Goal: Task Accomplishment & Management: Use online tool/utility

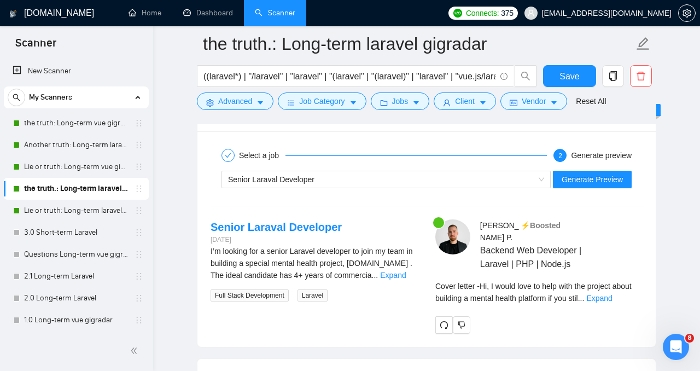
scroll to position [2310, 0]
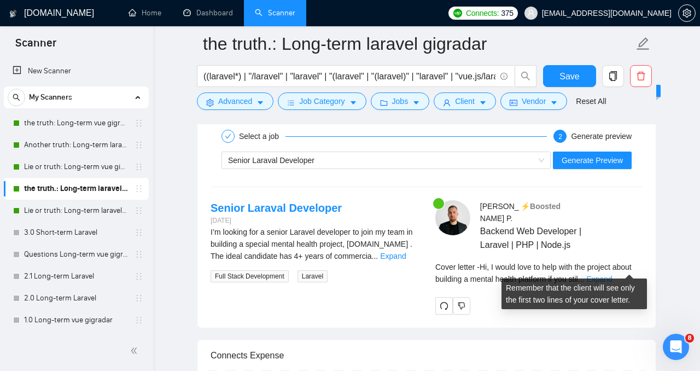
click at [612, 274] on link "Expand" at bounding box center [599, 278] width 26 height 9
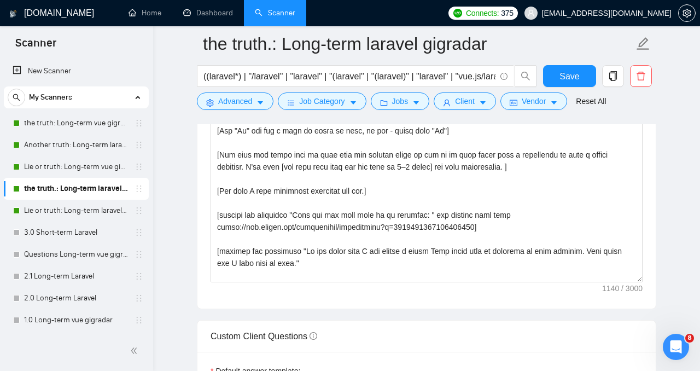
scroll to position [0, 0]
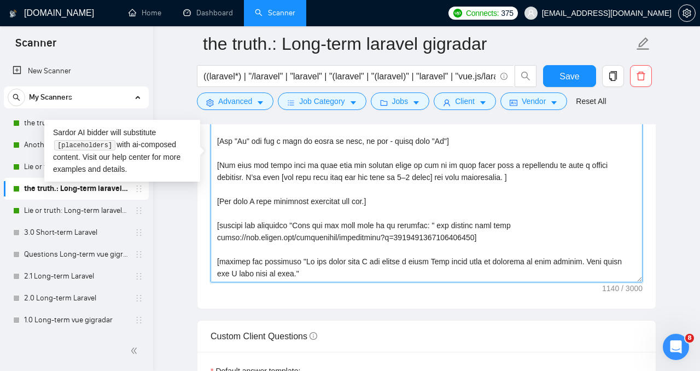
drag, startPoint x: 222, startPoint y: 164, endPoint x: 541, endPoint y: 190, distance: 320.2
click at [541, 190] on textarea "Cover letter template:" at bounding box center [426, 159] width 432 height 246
click at [222, 201] on textarea "Cover letter template:" at bounding box center [426, 159] width 432 height 246
drag, startPoint x: 272, startPoint y: 200, endPoint x: 375, endPoint y: 203, distance: 103.9
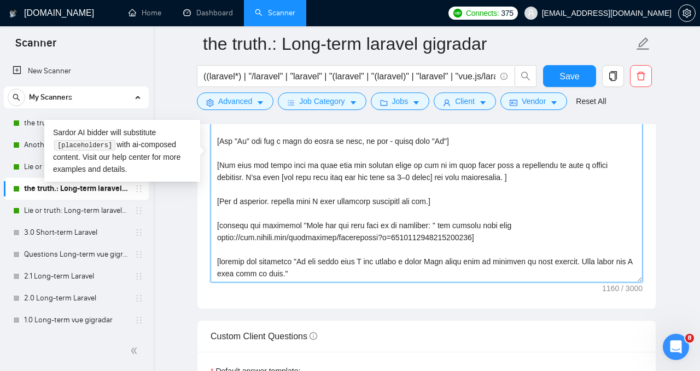
click at [375, 203] on textarea "Cover letter template:" at bounding box center [426, 159] width 432 height 246
drag, startPoint x: 219, startPoint y: 224, endPoint x: 513, endPoint y: 225, distance: 293.5
click at [513, 225] on textarea "Cover letter template:" at bounding box center [426, 159] width 432 height 246
drag, startPoint x: 518, startPoint y: 237, endPoint x: 253, endPoint y: 212, distance: 266.3
click at [253, 212] on textarea "Cover letter template:" at bounding box center [426, 159] width 432 height 246
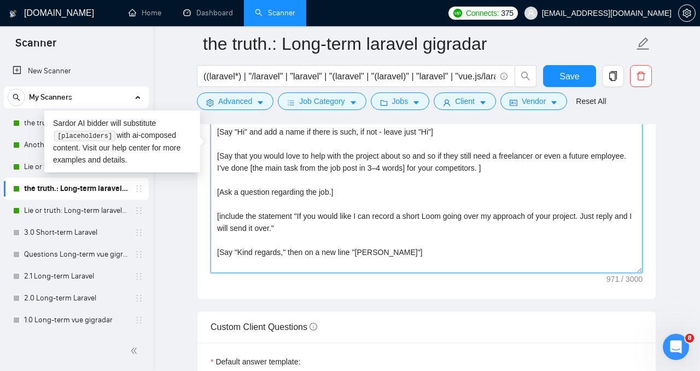
scroll to position [1455, 0]
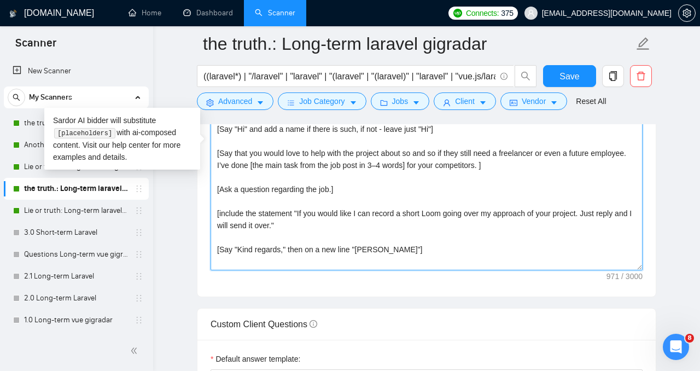
click at [520, 218] on textarea "[Write a cover letter in a natural, human-like manner, avoiding bullet points.]…" at bounding box center [426, 147] width 432 height 246
click at [361, 215] on textarea "[Write a cover letter in a natural, human-like manner, avoiding bullet points.]…" at bounding box center [426, 147] width 432 height 246
click at [318, 215] on textarea "[Write a cover letter in a natural, human-like manner, avoiding bullet points.]…" at bounding box center [426, 147] width 432 height 246
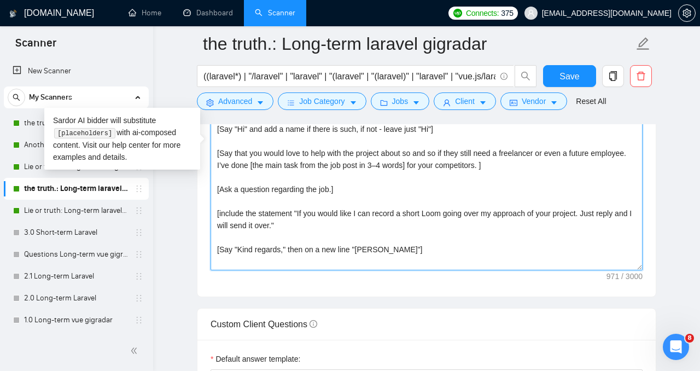
drag, startPoint x: 302, startPoint y: 213, endPoint x: 306, endPoint y: 221, distance: 9.0
click at [306, 221] on textarea "[Write a cover letter in a natural, human-like manner, avoiding bullet points.]…" at bounding box center [426, 147] width 432 height 246
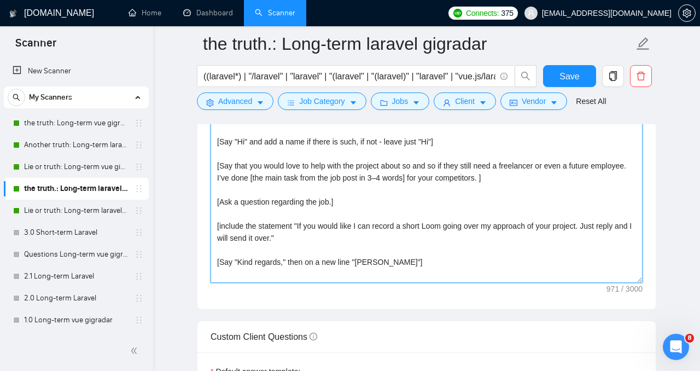
scroll to position [1446, 0]
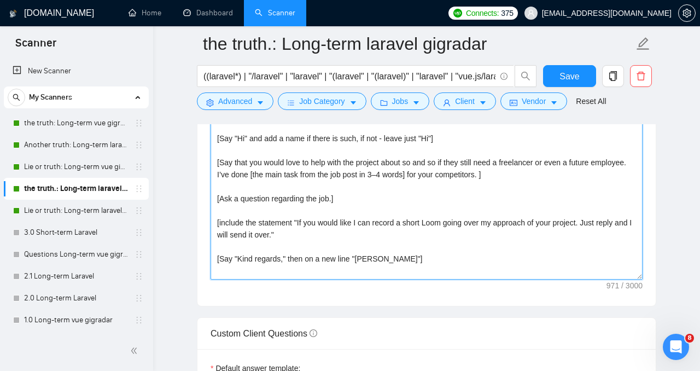
click at [400, 212] on textarea "[Write a cover letter in a natural, human-like manner, avoiding bullet points.]…" at bounding box center [426, 156] width 432 height 246
drag, startPoint x: 302, startPoint y: 224, endPoint x: 306, endPoint y: 230, distance: 7.1
click at [306, 230] on textarea "[Write a cover letter in a natural, human-like manner, avoiding bullet points.]…" at bounding box center [426, 156] width 432 height 246
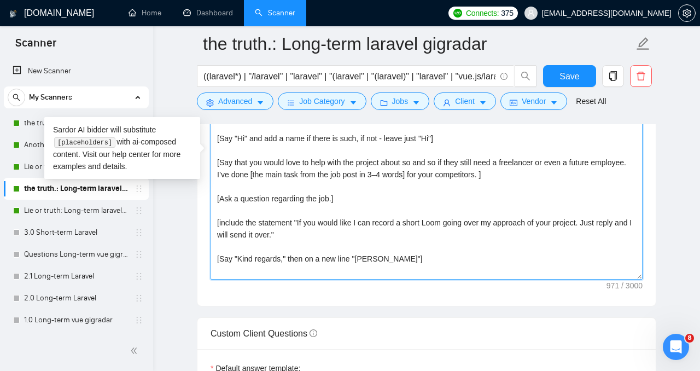
paste textarea "you’d like, I can record a quick Loom video walking you through my approach to …"
click at [301, 220] on textarea "[Write a cover letter in a natural, human-like manner, avoiding bullet points.]…" at bounding box center [426, 156] width 432 height 246
click at [222, 235] on textarea "[Write a cover letter in a natural, human-like manner, avoiding bullet points.]…" at bounding box center [426, 156] width 432 height 246
click at [242, 234] on textarea "[Write a cover letter in a natural, human-like manner, avoiding bullet points.]…" at bounding box center [426, 156] width 432 height 246
click at [220, 232] on textarea "[Write a cover letter in a natural, human-like manner, avoiding bullet points.]…" at bounding box center [426, 156] width 432 height 246
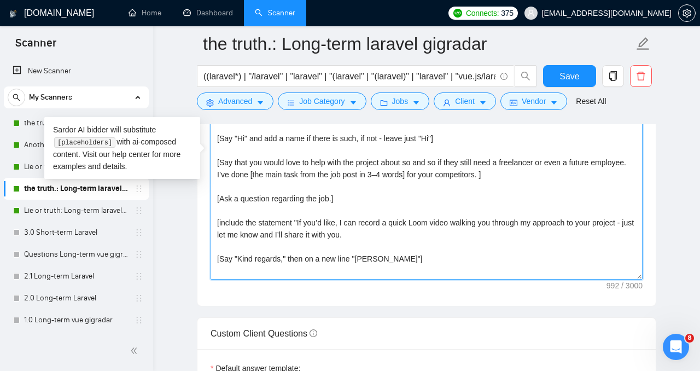
click at [219, 234] on textarea "[Write a cover letter in a natural, human-like manner, avoiding bullet points.]…" at bounding box center [426, 156] width 432 height 246
click at [354, 237] on textarea "[Write a cover letter in a natural, human-like manner, avoiding bullet points.]…" at bounding box center [426, 156] width 432 height 246
click at [369, 237] on textarea "[Write a cover letter in a natural, human-like manner, avoiding bullet points.]…" at bounding box center [426, 156] width 432 height 246
click at [366, 180] on textarea "[Write a cover letter in a natural, human-like manner, avoiding bullet points.]…" at bounding box center [426, 156] width 432 height 246
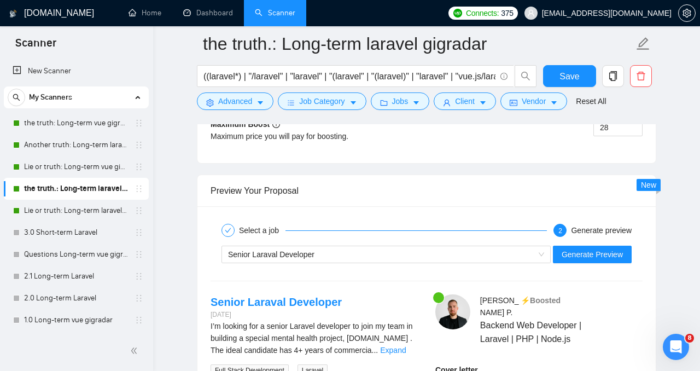
scroll to position [2222, 0]
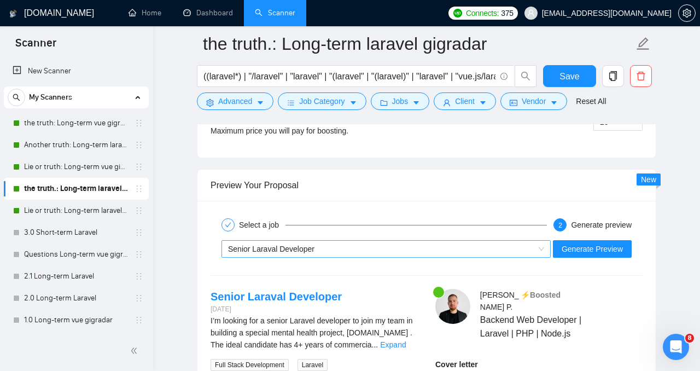
click at [451, 243] on div "Senior Laraval Developer" at bounding box center [381, 248] width 306 height 16
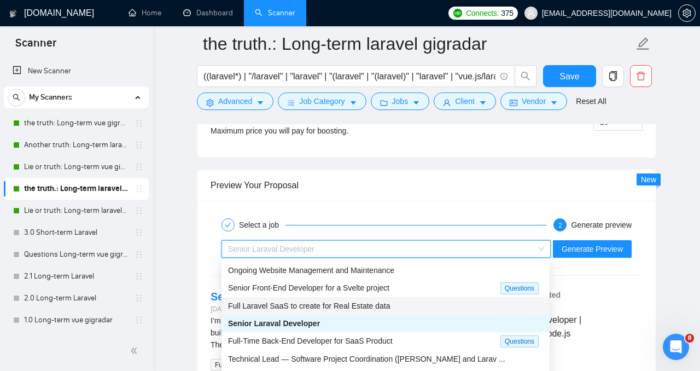
click at [415, 302] on div "Full Laravel SaaS to create for Real Estate data" at bounding box center [385, 306] width 315 height 12
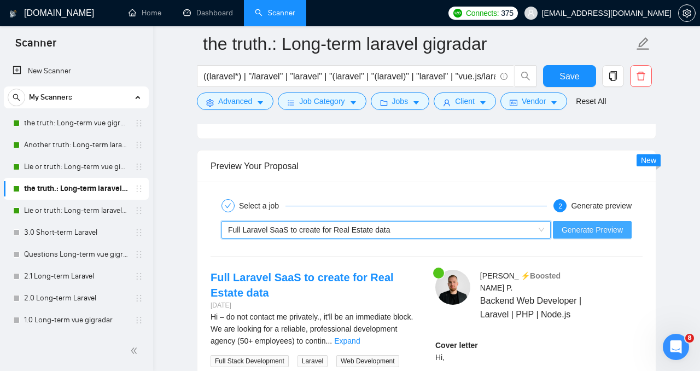
click at [596, 231] on span "Generate Preview" at bounding box center [591, 230] width 61 height 12
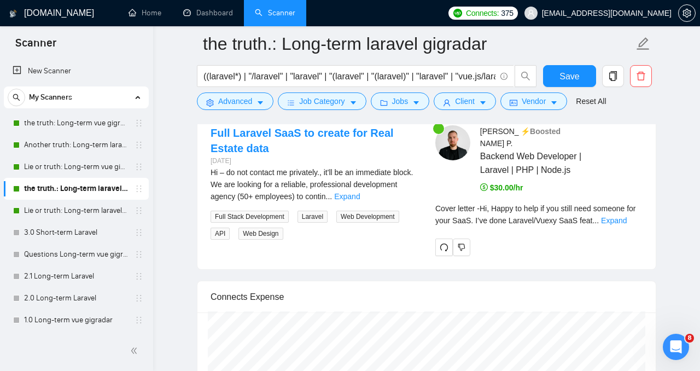
scroll to position [2382, 0]
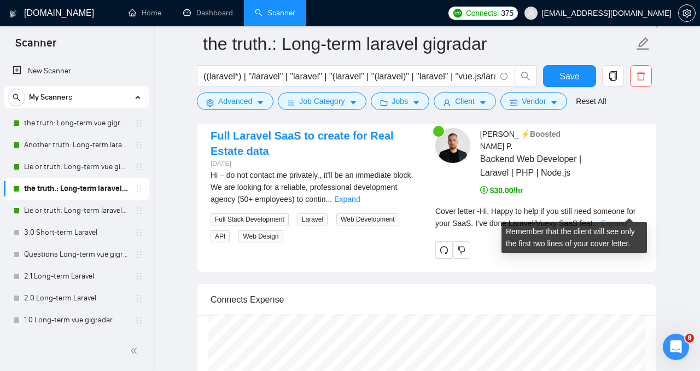
click at [623, 219] on link "Expand" at bounding box center [614, 223] width 26 height 9
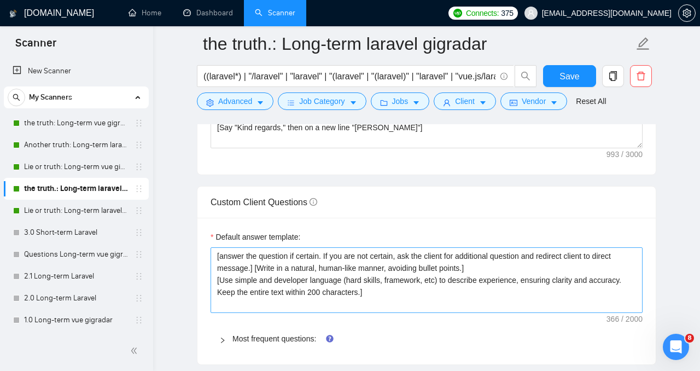
scroll to position [1445, 0]
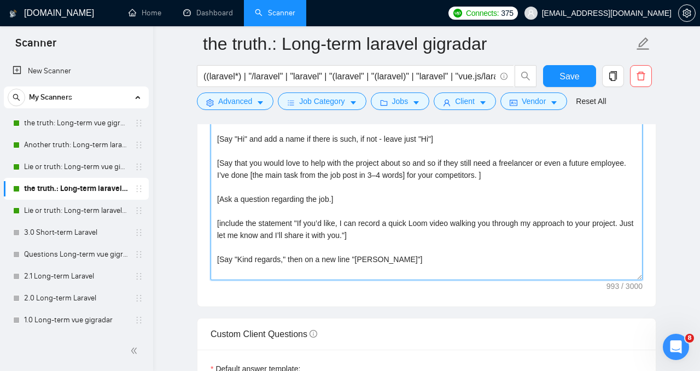
click at [298, 220] on textarea "[Write a cover letter in a natural, human-like manner, avoiding bullet points.]…" at bounding box center [426, 157] width 432 height 246
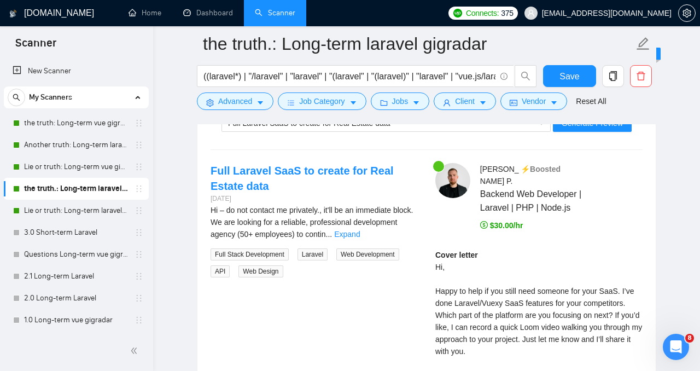
scroll to position [2335, 0]
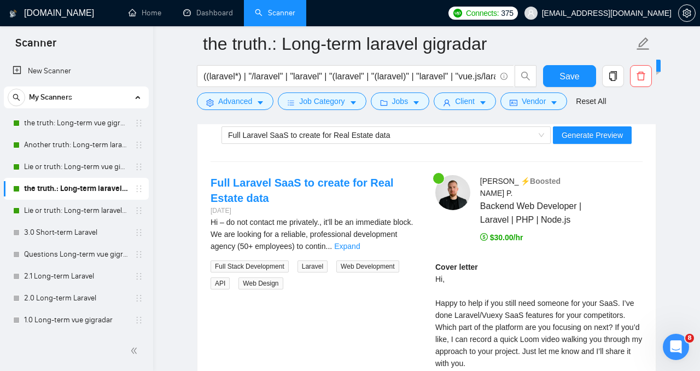
type textarea "[Write a cover letter in a natural, human-like manner, avoiding bullet points.]…"
click at [588, 144] on div "Full Laravel SaaS to create for Real Estate data Generate Preview" at bounding box center [426, 135] width 434 height 26
click at [588, 142] on button "Generate Preview" at bounding box center [592, 134] width 79 height 17
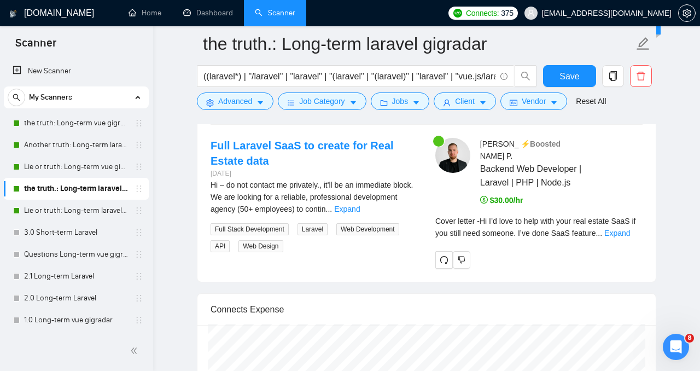
scroll to position [2383, 0]
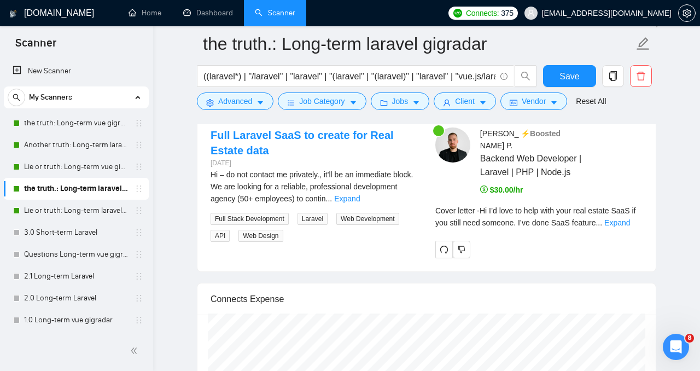
click at [626, 204] on div "Cover letter - Hi I’d love to help with your real estate SaaS if you still need…" at bounding box center [538, 216] width 207 height 24
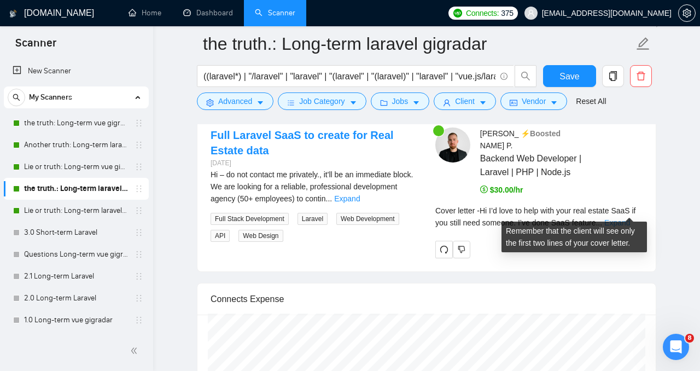
click at [626, 218] on link "Expand" at bounding box center [617, 222] width 26 height 9
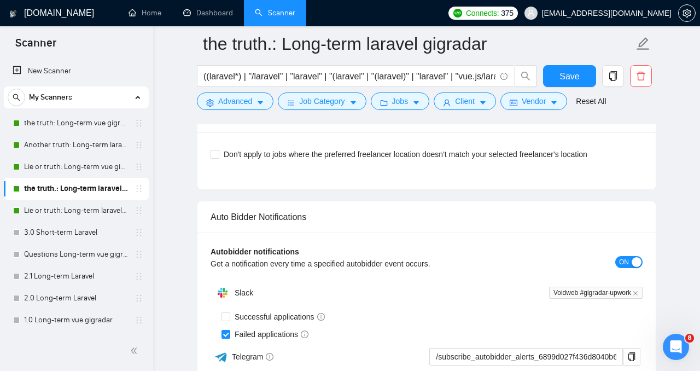
scroll to position [2973, 0]
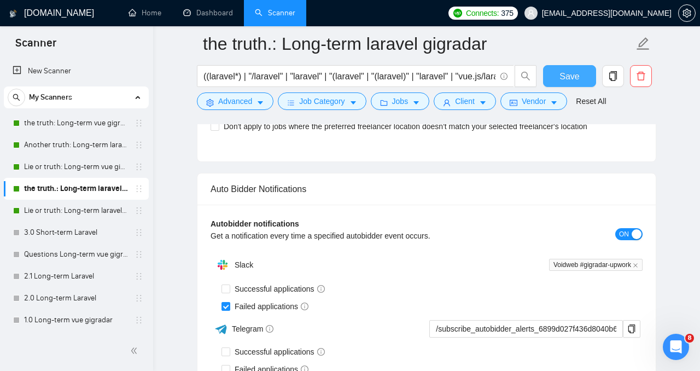
click at [551, 74] on button "Save" at bounding box center [569, 76] width 53 height 22
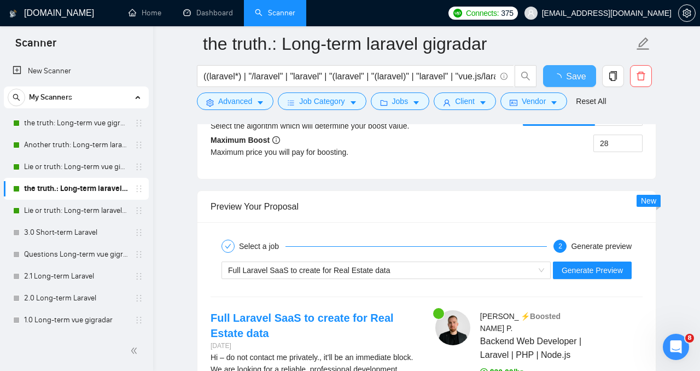
checkbox input "true"
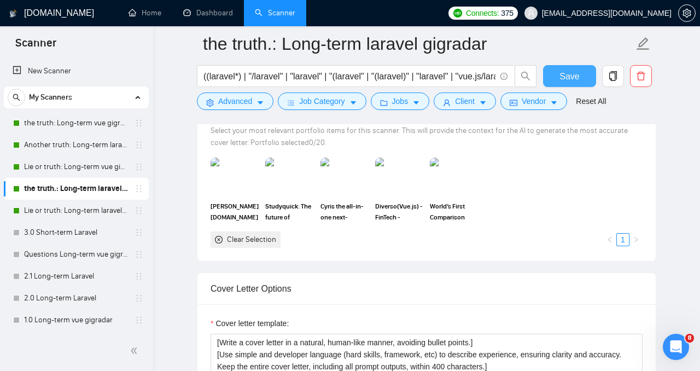
scroll to position [1145, 0]
click at [91, 205] on link "Lie or truth: Long-term laravel gigradar" at bounding box center [76, 210] width 104 height 22
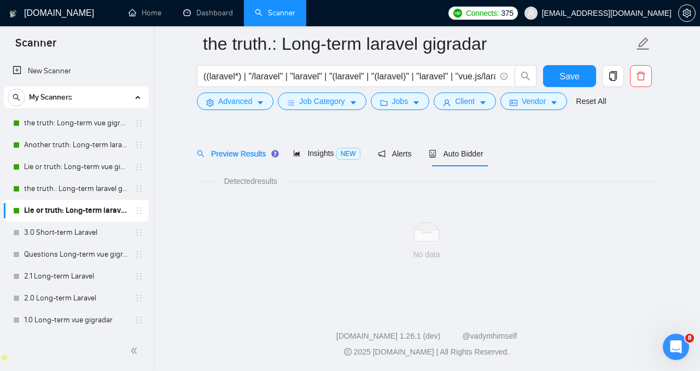
scroll to position [28, 0]
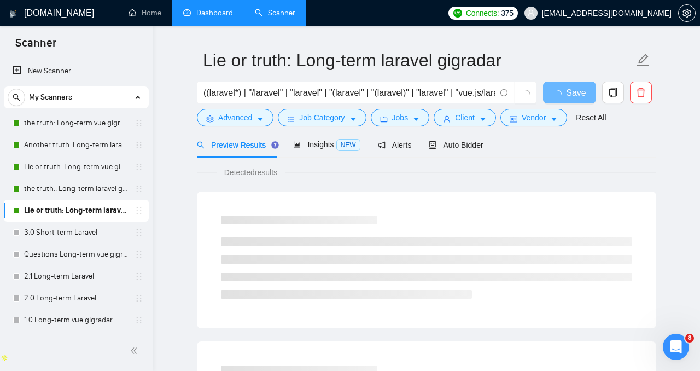
drag, startPoint x: 213, startPoint y: 10, endPoint x: 226, endPoint y: 7, distance: 12.9
click at [213, 10] on link "Dashboard" at bounding box center [208, 12] width 50 height 9
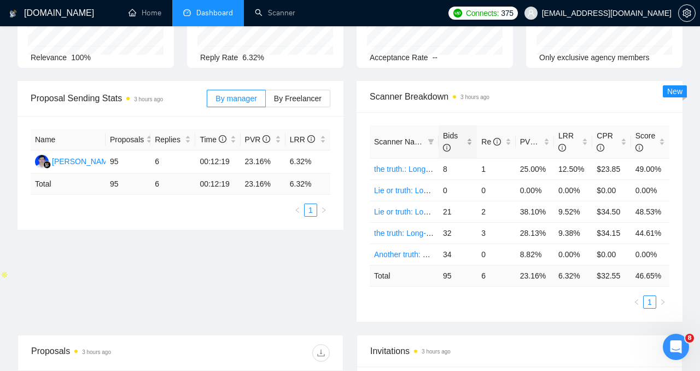
scroll to position [121, 0]
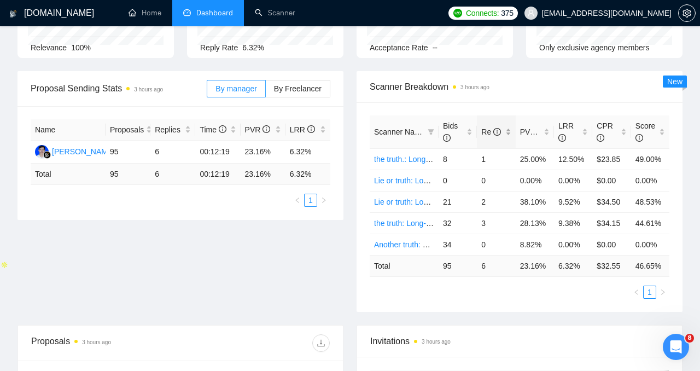
click at [492, 132] on span "Re" at bounding box center [491, 131] width 20 height 9
click at [481, 137] on span "Re" at bounding box center [491, 132] width 21 height 12
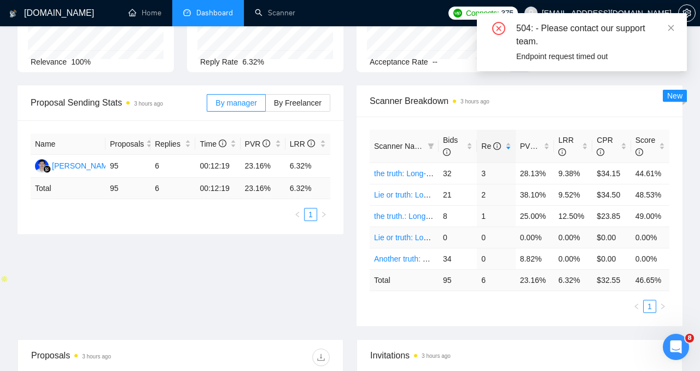
click at [406, 239] on link "Lie or truth: Long-term laravel gigradar" at bounding box center [439, 237] width 131 height 9
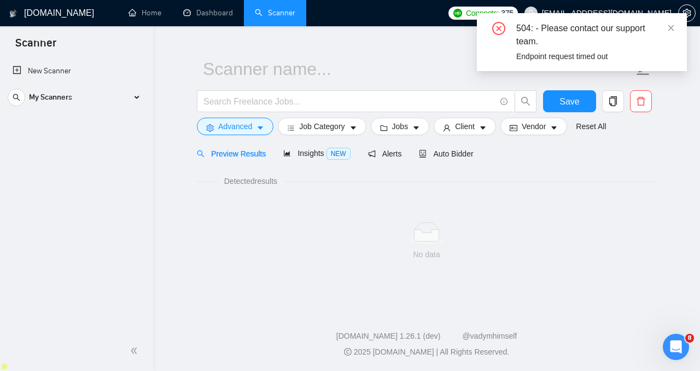
scroll to position [20, 0]
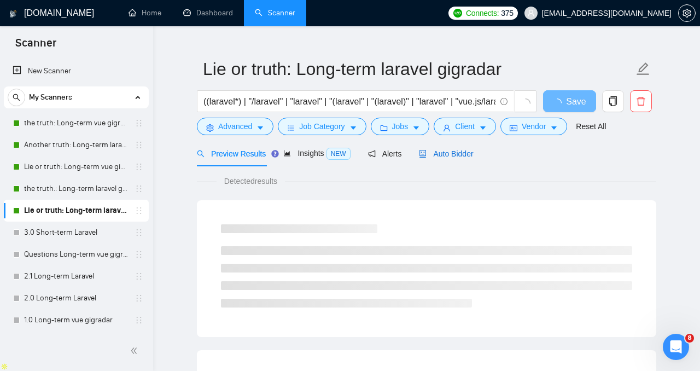
click at [459, 150] on span "Auto Bidder" at bounding box center [446, 153] width 54 height 9
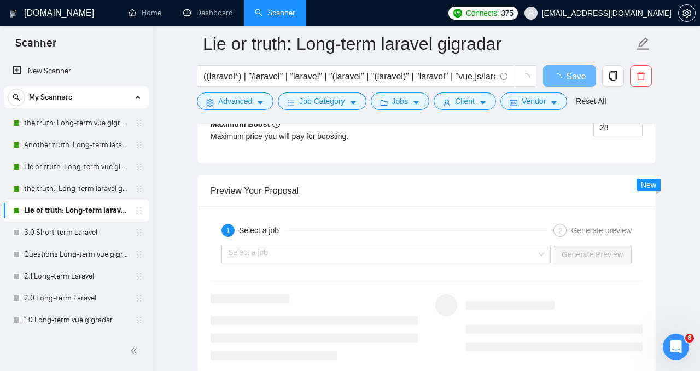
scroll to position [2261, 0]
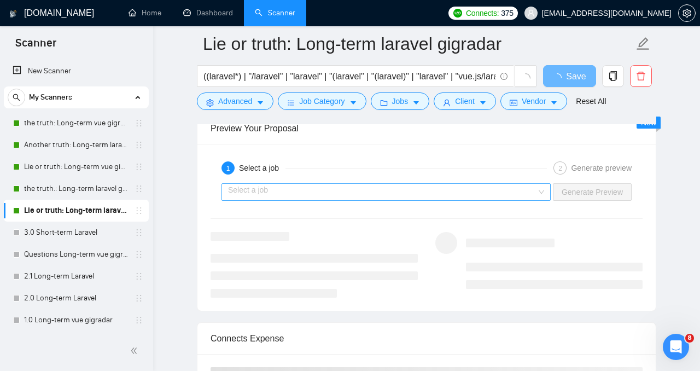
click at [480, 188] on input "search" at bounding box center [382, 192] width 308 height 16
click at [524, 187] on input "search" at bounding box center [382, 192] width 308 height 16
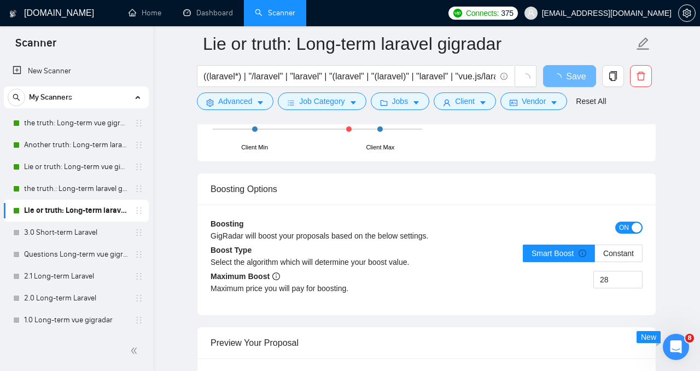
click at [481, 176] on div "Boosting Options" at bounding box center [426, 188] width 432 height 31
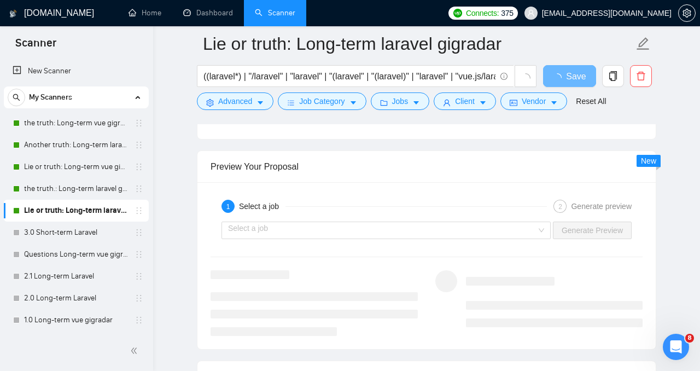
scroll to position [2252, 0]
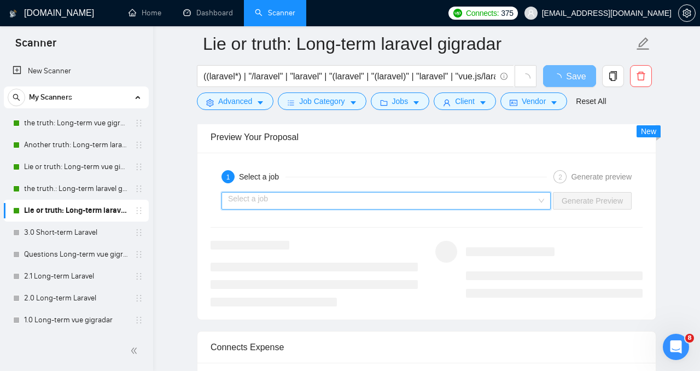
click at [479, 198] on input "search" at bounding box center [382, 200] width 308 height 16
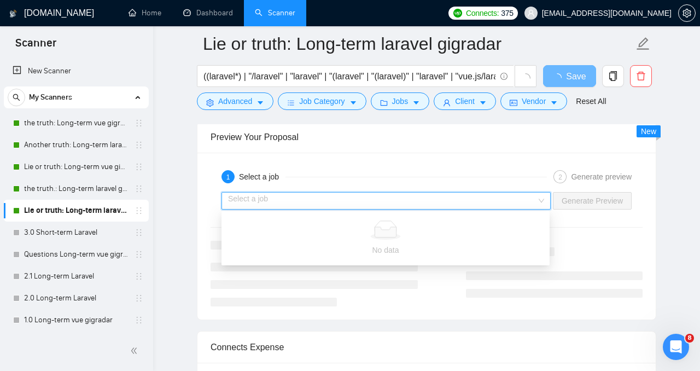
click at [479, 242] on div "No data" at bounding box center [385, 238] width 315 height 36
click at [501, 203] on input "search" at bounding box center [382, 200] width 308 height 16
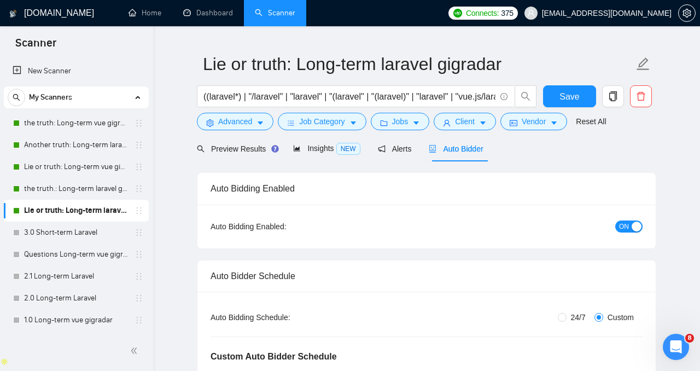
scroll to position [30, 0]
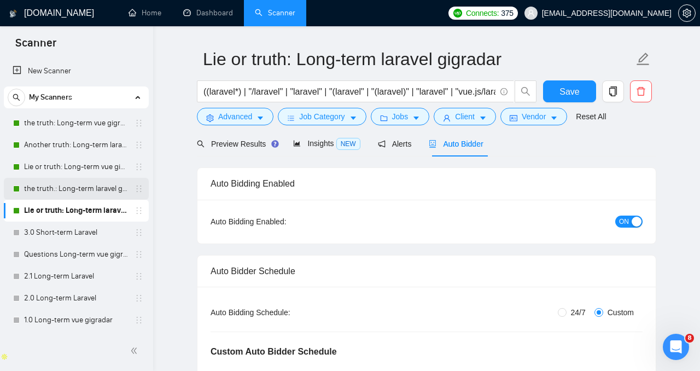
click at [80, 191] on link "the truth.: Long-term laravel gigradar" at bounding box center [76, 189] width 104 height 22
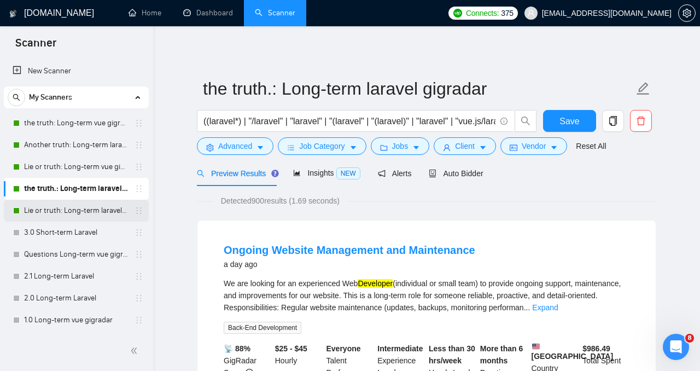
click at [62, 213] on link "Lie or truth: Long-term laravel gigradar" at bounding box center [76, 210] width 104 height 22
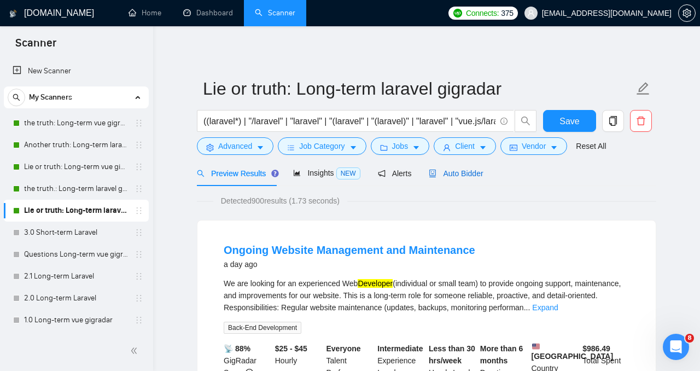
click at [445, 178] on div "Auto Bidder" at bounding box center [455, 173] width 54 height 12
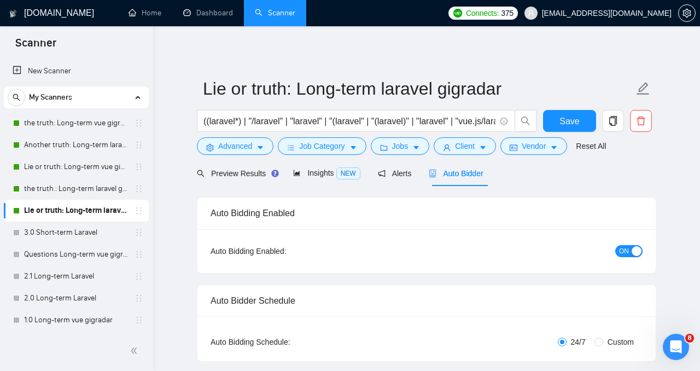
radio input "false"
radio input "true"
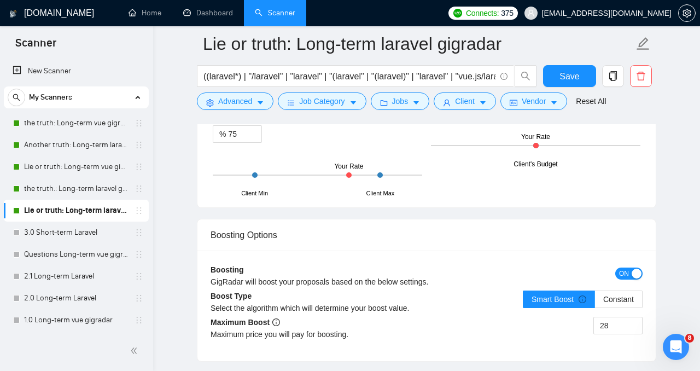
scroll to position [2157, 0]
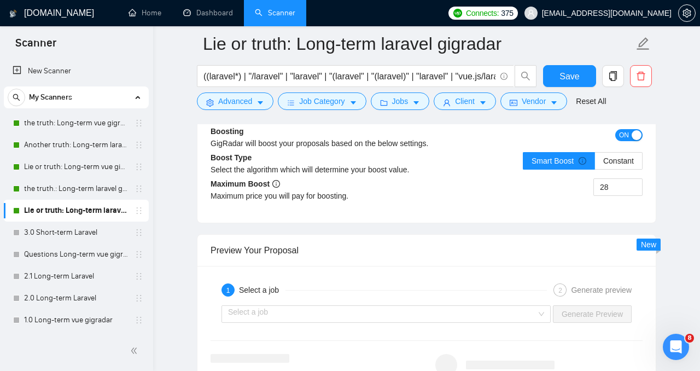
click at [413, 294] on div "1 Select a job" at bounding box center [383, 289] width 325 height 13
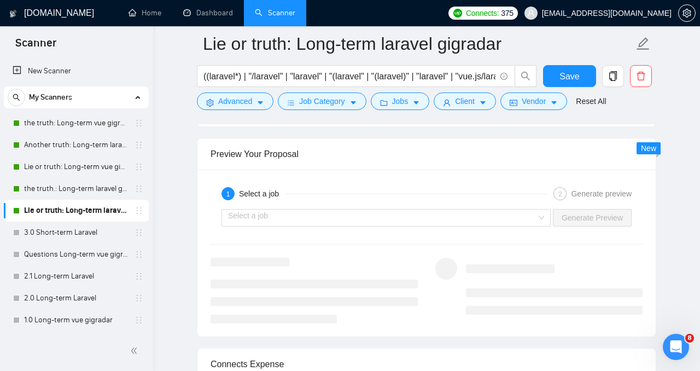
click at [432, 207] on div "Select a job Generate Preview" at bounding box center [426, 217] width 434 height 26
click at [563, 190] on div "2" at bounding box center [559, 193] width 13 height 13
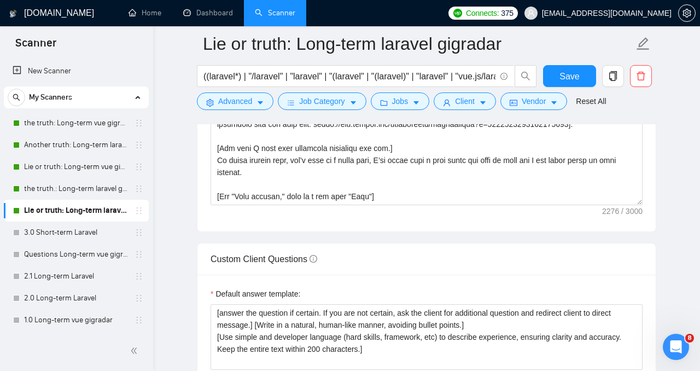
scroll to position [1516, 0]
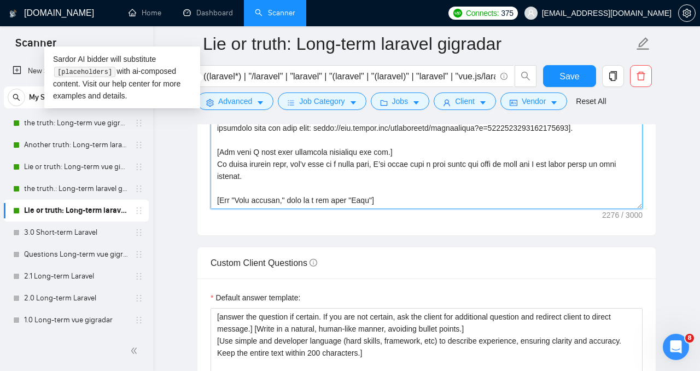
click at [558, 185] on textarea "Cover letter template:" at bounding box center [426, 86] width 432 height 246
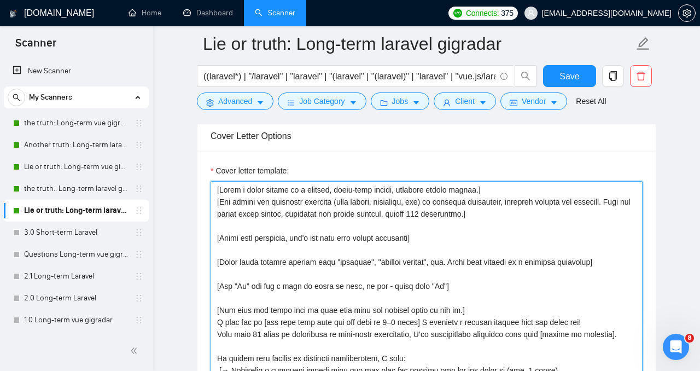
scroll to position [1294, 0]
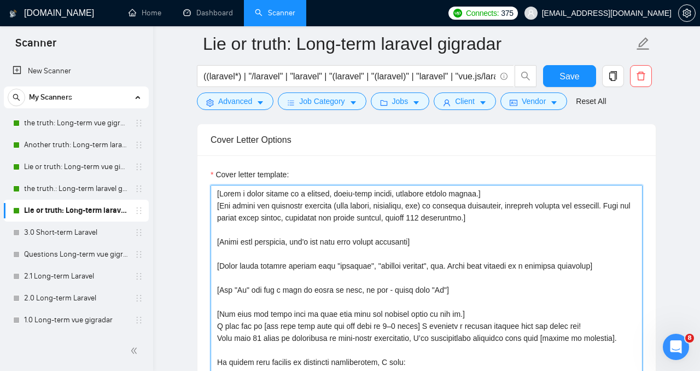
click at [434, 256] on textarea "Cover letter template:" at bounding box center [426, 308] width 432 height 246
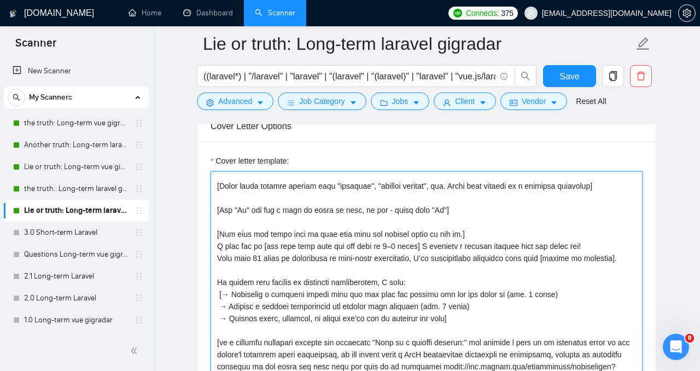
scroll to position [1310, 0]
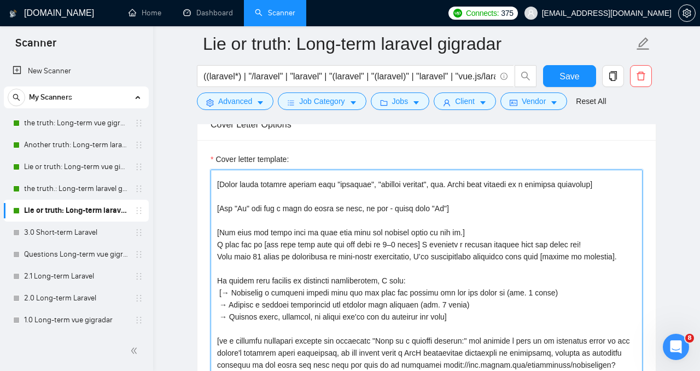
drag, startPoint x: 236, startPoint y: 248, endPoint x: 409, endPoint y: 365, distance: 208.9
click at [409, 365] on textarea "Cover letter template:" at bounding box center [426, 292] width 432 height 246
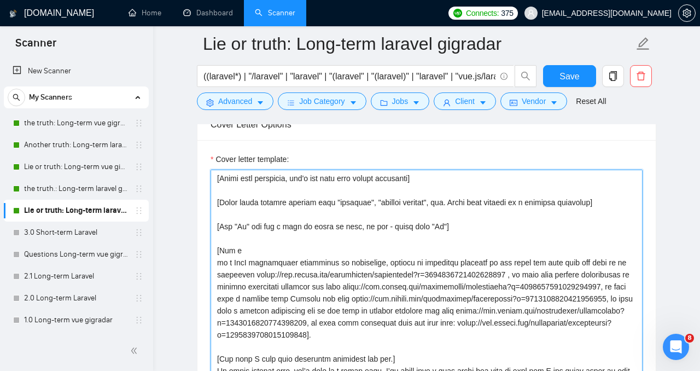
scroll to position [1348, 0]
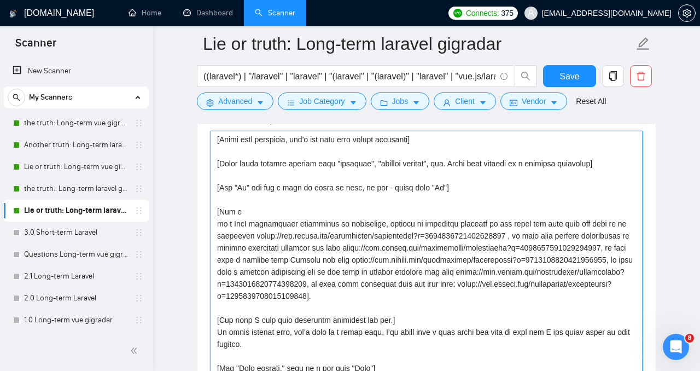
drag, startPoint x: 218, startPoint y: 209, endPoint x: 400, endPoint y: 336, distance: 222.1
click at [400, 337] on textarea "Cover letter template:" at bounding box center [426, 254] width 432 height 246
click at [398, 323] on textarea "Cover letter template:" at bounding box center [426, 254] width 432 height 246
drag, startPoint x: 403, startPoint y: 321, endPoint x: 212, endPoint y: 214, distance: 218.5
click at [212, 214] on textarea "Cover letter template:" at bounding box center [426, 254] width 432 height 246
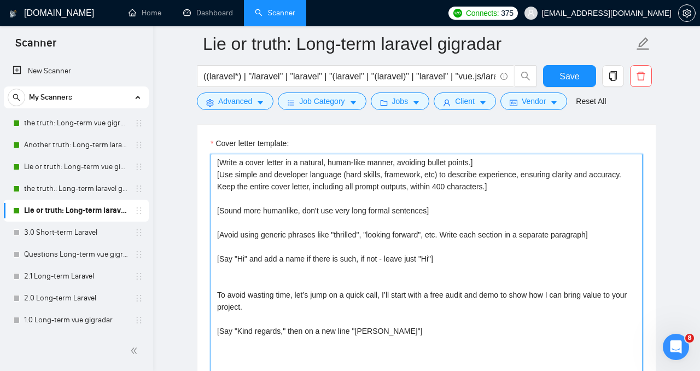
scroll to position [1319, 0]
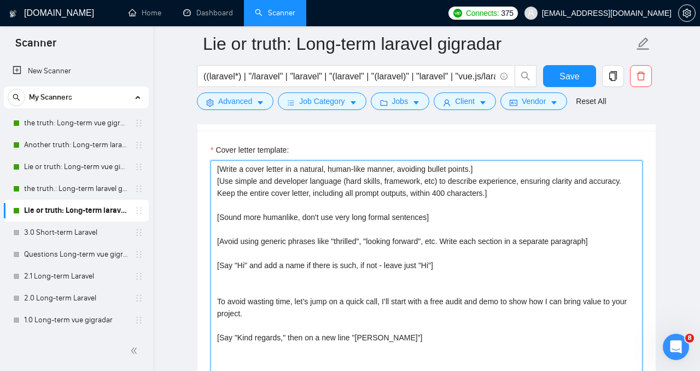
drag, startPoint x: 219, startPoint y: 298, endPoint x: 391, endPoint y: 325, distance: 174.7
click at [391, 325] on textarea "[Write a cover letter in a natural, human-like manner, avoiding bullet points.]…" at bounding box center [426, 283] width 432 height 246
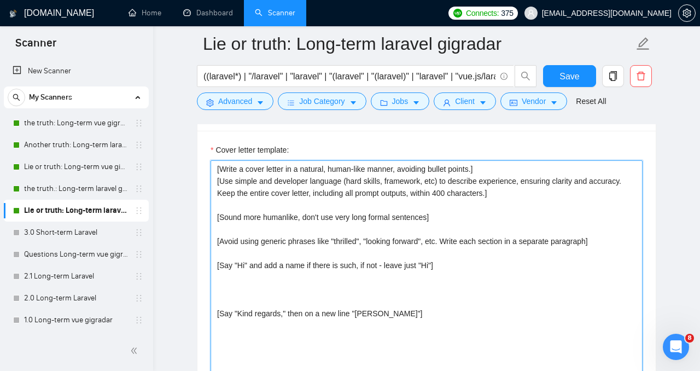
click at [331, 265] on textarea "[Write a cover letter in a natural, human-like manner, avoiding bullet points.]…" at bounding box center [426, 283] width 432 height 246
click at [291, 285] on textarea "[Write a cover letter in a natural, human-like manner, avoiding bullet points.]…" at bounding box center [426, 283] width 432 height 246
paste textarea "[Say "Hi" and add a name if there is such, if not - leave just "Hi"]"
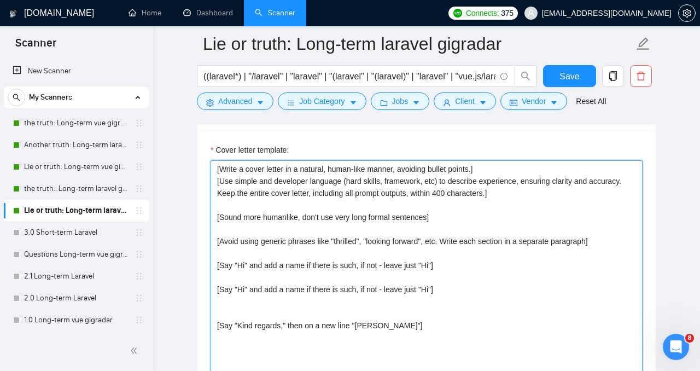
click at [244, 287] on textarea "[Write a cover letter in a natural, human-like manner, avoiding bullet points.]…" at bounding box center [426, 283] width 432 height 246
drag, startPoint x: 237, startPoint y: 287, endPoint x: 439, endPoint y: 285, distance: 202.8
click at [439, 285] on textarea "[Write a cover letter in a natural, human-like manner, avoiding bullet points.]…" at bounding box center [426, 283] width 432 height 246
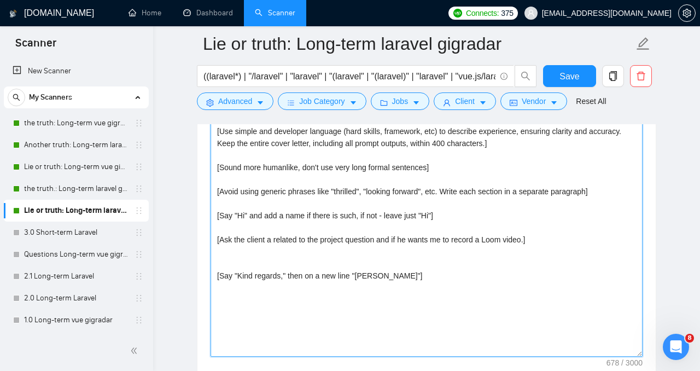
scroll to position [1365, 0]
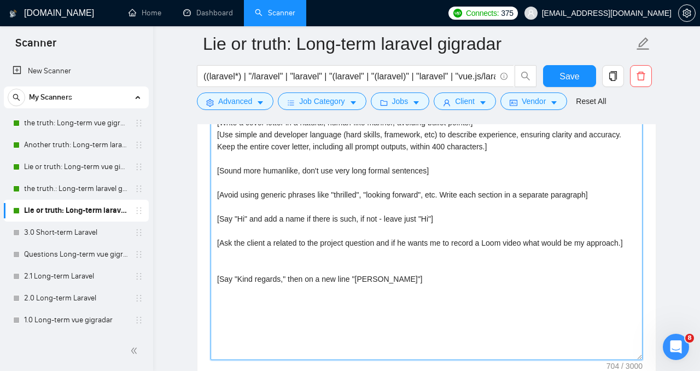
click at [468, 272] on textarea "[Write a cover letter in a natural, human-like manner, avoiding bullet points.]…" at bounding box center [426, 237] width 432 height 246
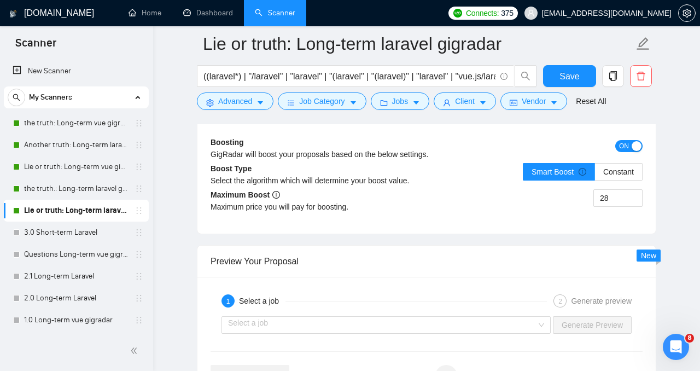
scroll to position [2117, 0]
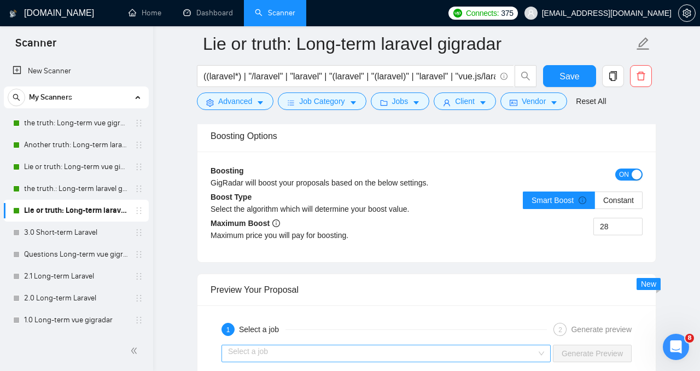
type textarea "[Write a cover letter in a natural, human-like manner, avoiding bullet points.]…"
click at [468, 348] on input "search" at bounding box center [382, 353] width 308 height 16
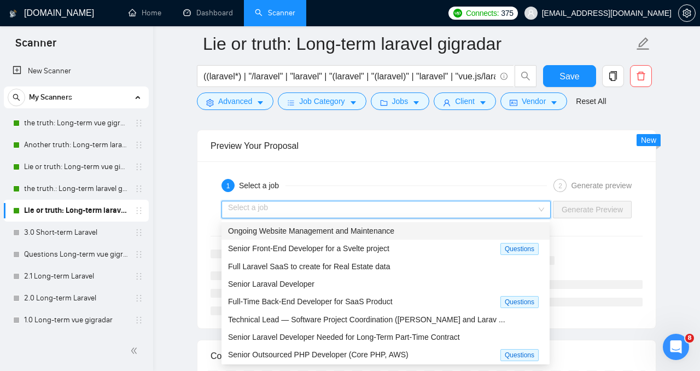
scroll to position [2276, 0]
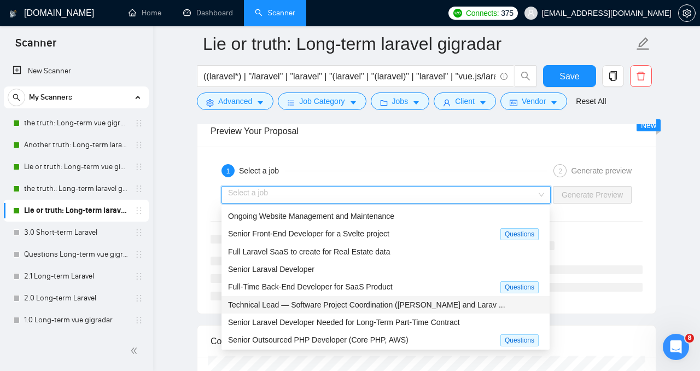
click at [462, 261] on div "Senior Laraval Developer" at bounding box center [385, 268] width 328 height 17
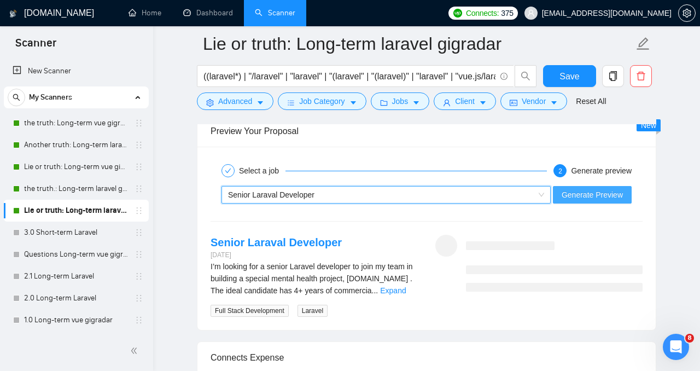
click at [580, 199] on span "Generate Preview" at bounding box center [591, 195] width 61 height 12
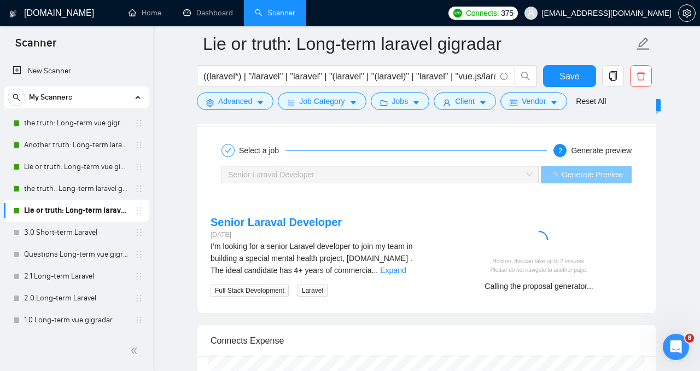
scroll to position [2297, 0]
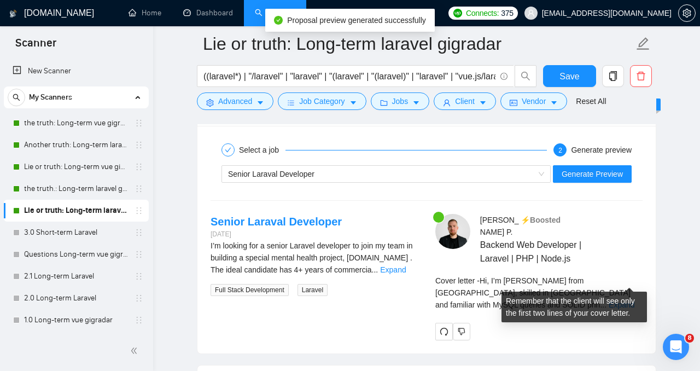
click at [612, 275] on div "Cover letter - Hi, I’m [PERSON_NAME] from [GEOGRAPHIC_DATA], skilled in Laravel…" at bounding box center [538, 292] width 207 height 36
click at [618, 274] on div "Cover letter - Hi, I’m [PERSON_NAME] from [GEOGRAPHIC_DATA], skilled in Laravel…" at bounding box center [538, 292] width 207 height 36
click at [618, 300] on link "Expand" at bounding box center [621, 304] width 26 height 9
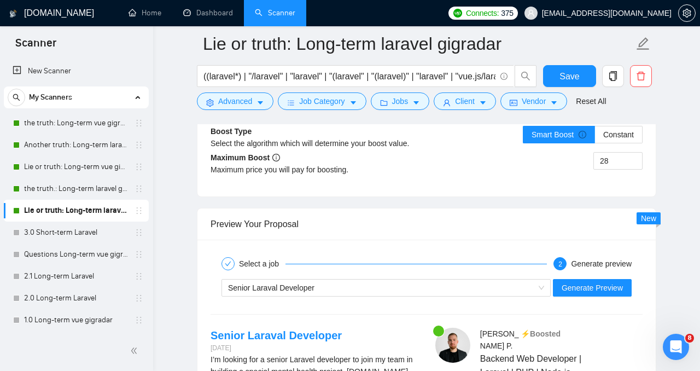
scroll to position [2233, 0]
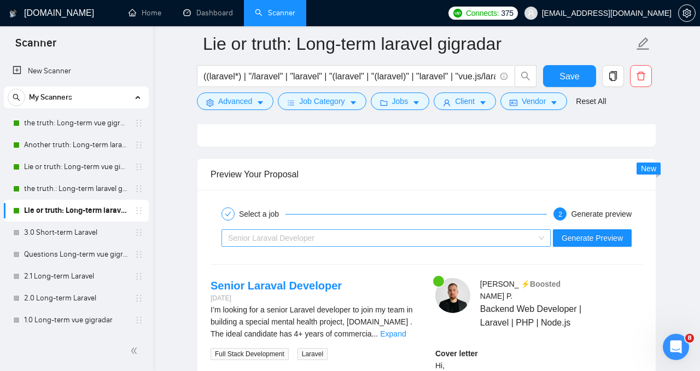
click at [529, 237] on div "Senior Laraval Developer" at bounding box center [381, 238] width 306 height 16
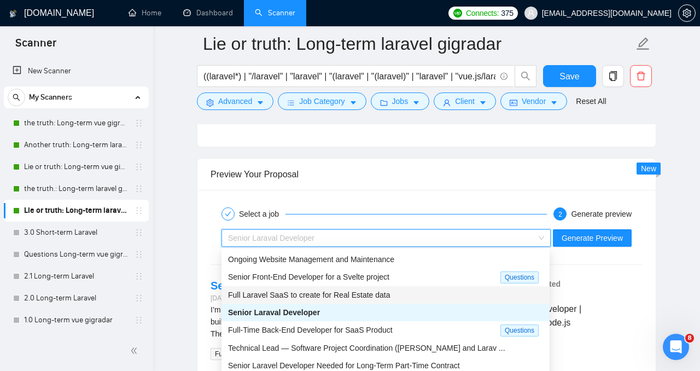
click at [373, 287] on div "Full Laravel SaaS to create for Real Estate data" at bounding box center [385, 294] width 328 height 17
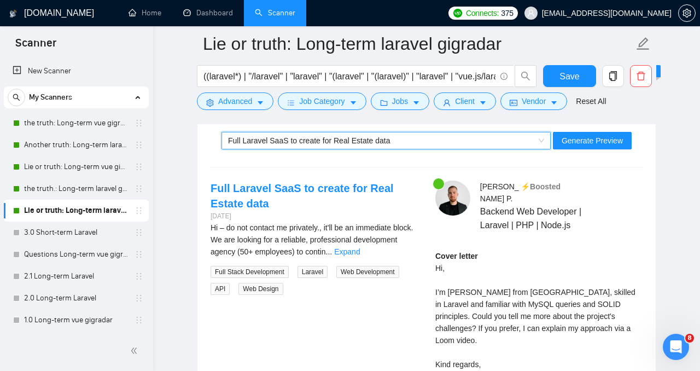
scroll to position [2316, 0]
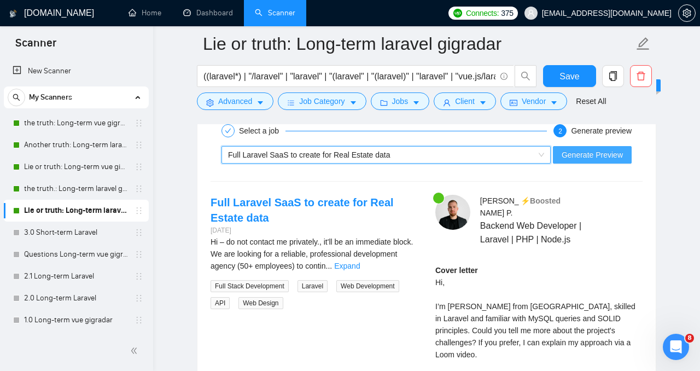
click at [582, 157] on span "Generate Preview" at bounding box center [591, 155] width 61 height 12
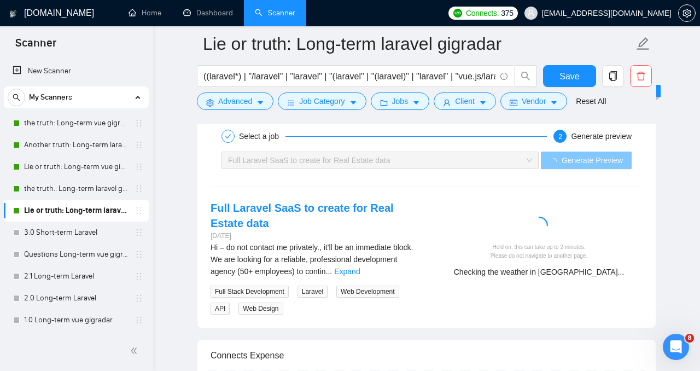
scroll to position [2311, 0]
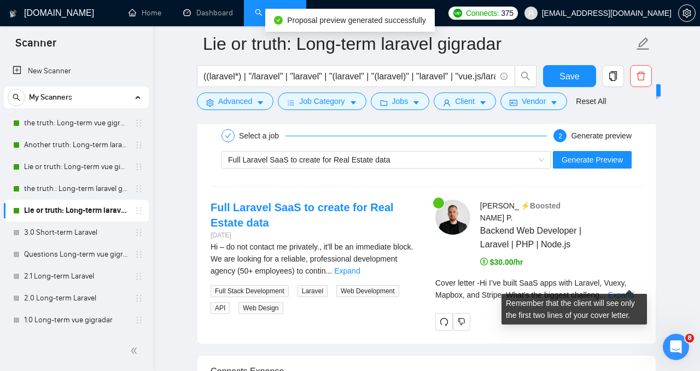
click at [625, 278] on span "Cover letter - Hi I’ve built SaaS apps with Laravel, Vuexy, Mapbox, and Stripe.…" at bounding box center [530, 288] width 191 height 21
click at [625, 290] on link "Expand" at bounding box center [621, 294] width 26 height 9
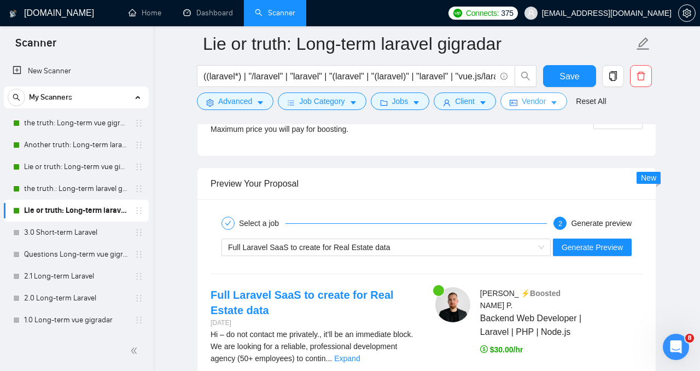
scroll to position [2207, 0]
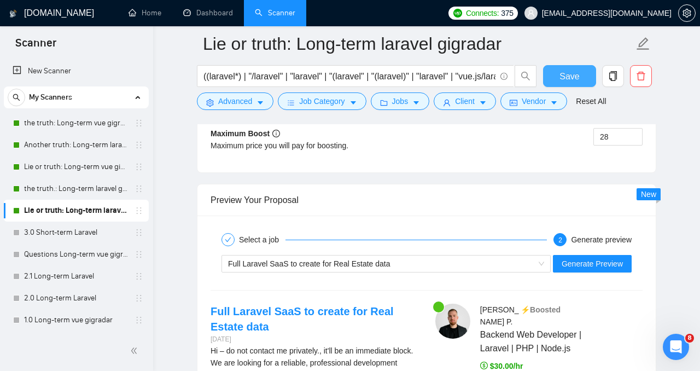
click at [567, 71] on span "Save" at bounding box center [569, 76] width 20 height 14
click at [221, 13] on link "Dashboard" at bounding box center [208, 12] width 50 height 9
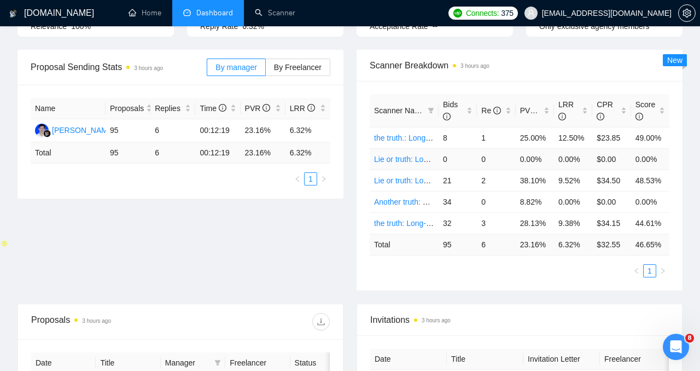
scroll to position [136, 0]
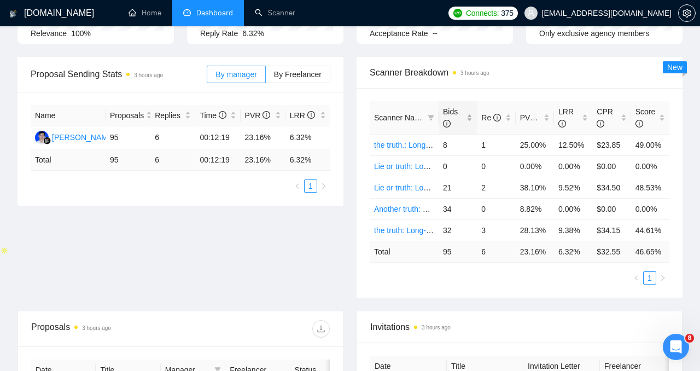
click at [455, 111] on span "Bids" at bounding box center [450, 117] width 15 height 21
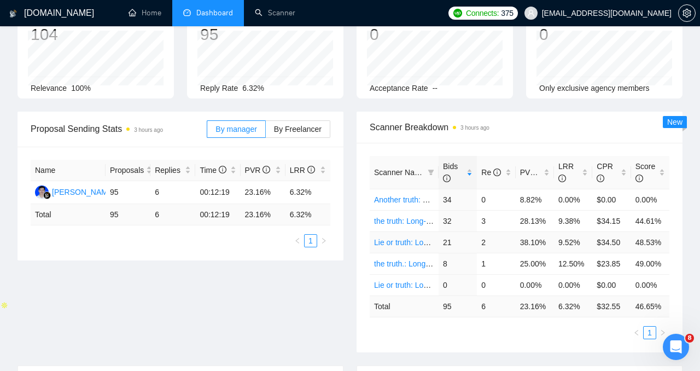
scroll to position [75, 0]
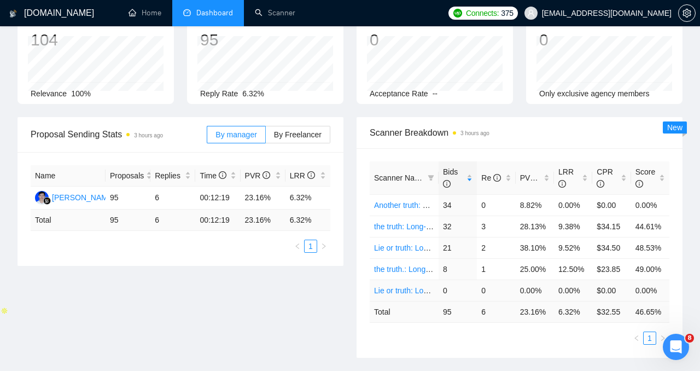
click at [421, 291] on link "Lie or truth: Long-term laravel gigradar" at bounding box center [439, 290] width 131 height 9
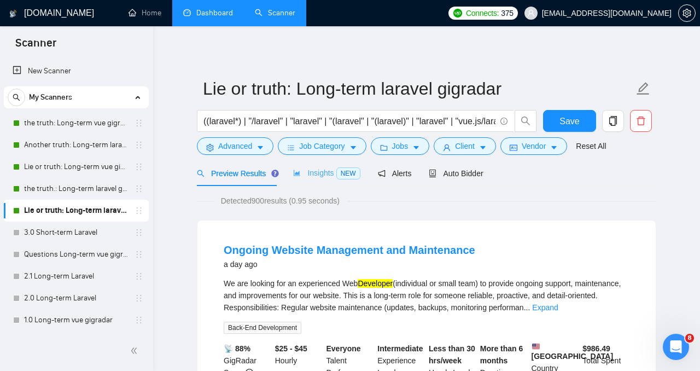
click at [322, 180] on div "Insights NEW" at bounding box center [326, 173] width 67 height 26
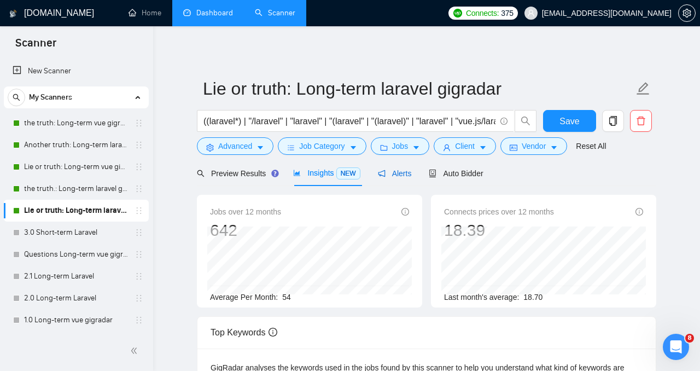
click at [386, 177] on span "Alerts" at bounding box center [395, 173] width 34 height 9
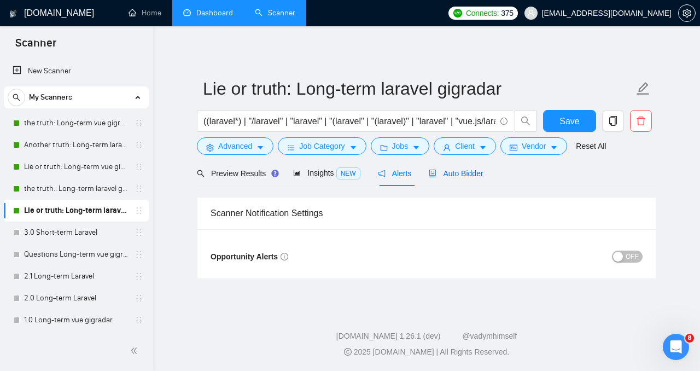
click at [481, 167] on div "Auto Bidder" at bounding box center [455, 173] width 54 height 12
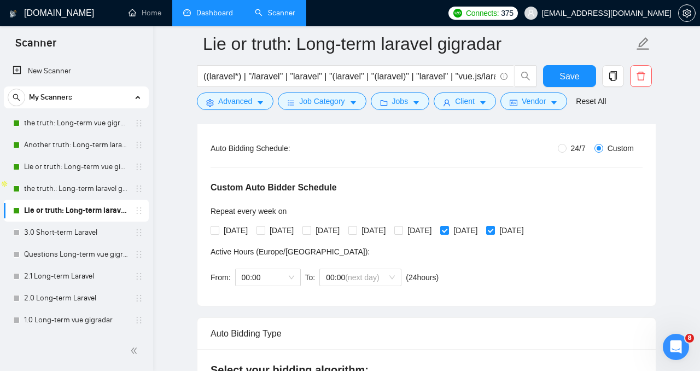
scroll to position [225, 0]
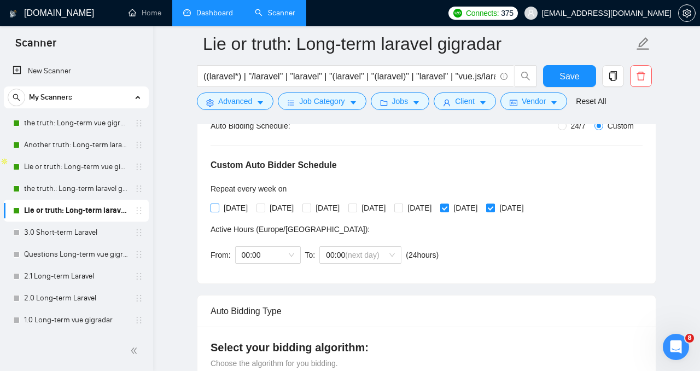
click at [223, 202] on span "[DATE]" at bounding box center [235, 208] width 33 height 12
click at [218, 203] on input "[DATE]" at bounding box center [214, 207] width 8 height 8
checkbox input "true"
click at [277, 204] on span "[DATE]" at bounding box center [281, 208] width 33 height 12
click at [264, 204] on input "[DATE]" at bounding box center [260, 207] width 8 height 8
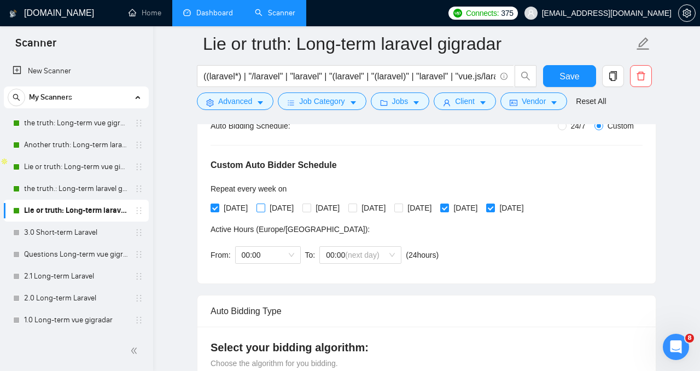
checkbox input "true"
click at [496, 218] on div "Custom Auto Bidder Schedule Repeat every week [DATE] [DATE] [DATE] [DATE] [DATE…" at bounding box center [426, 201] width 432 height 138
click at [259, 210] on div "[DATE] [DATE] [DATE] [DATE] [DATE] [DATE] [DATE]" at bounding box center [369, 208] width 318 height 12
click at [234, 208] on span "[DATE]" at bounding box center [235, 208] width 33 height 12
click at [218, 208] on input "[DATE]" at bounding box center [214, 207] width 8 height 8
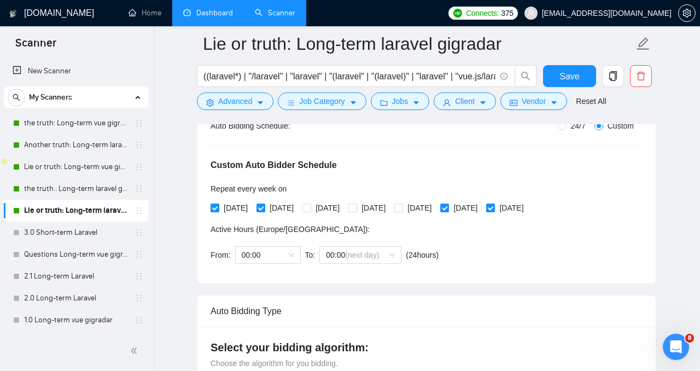
checkbox input "false"
click at [257, 208] on div "[DATE] [DATE] [DATE] [DATE] [DATE] [DATE] [DATE]" at bounding box center [369, 208] width 318 height 12
click at [390, 209] on span "[DATE]" at bounding box center [373, 208] width 33 height 12
click at [356, 209] on input "[DATE]" at bounding box center [352, 207] width 8 height 8
click at [390, 208] on span "[DATE]" at bounding box center [373, 208] width 33 height 12
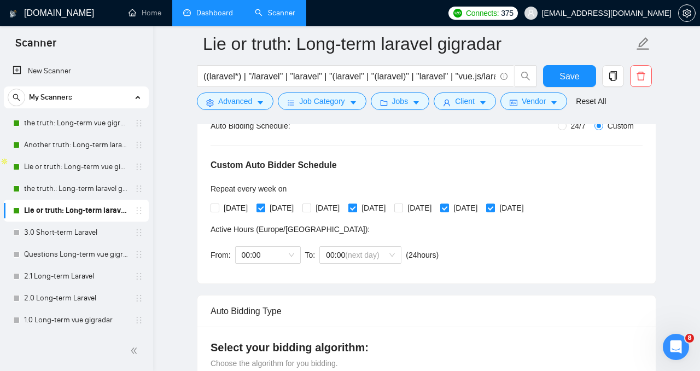
click at [356, 208] on input "[DATE]" at bounding box center [352, 207] width 8 height 8
click at [426, 208] on div "[DATE] [DATE] [DATE] [DATE] [DATE] [DATE] [DATE]" at bounding box center [369, 208] width 318 height 12
click at [390, 208] on span "[DATE]" at bounding box center [373, 208] width 33 height 12
click at [356, 208] on input "[DATE]" at bounding box center [352, 207] width 8 height 8
checkbox input "true"
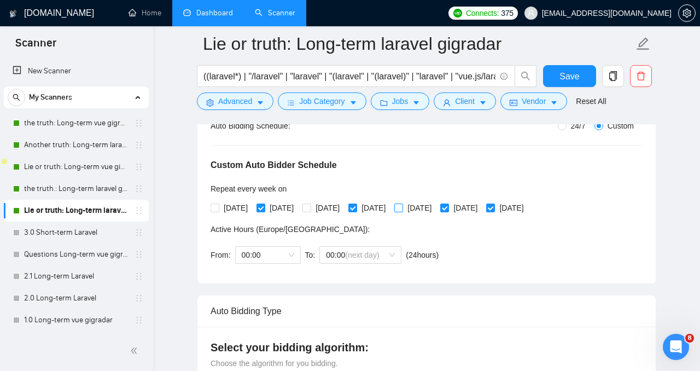
click at [436, 206] on span "[DATE]" at bounding box center [419, 208] width 33 height 12
click at [402, 206] on input "[DATE]" at bounding box center [398, 207] width 8 height 8
click at [436, 213] on span "[DATE]" at bounding box center [419, 208] width 33 height 12
click at [402, 211] on input "[DATE]" at bounding box center [398, 207] width 8 height 8
click at [436, 213] on span "[DATE]" at bounding box center [419, 208] width 33 height 12
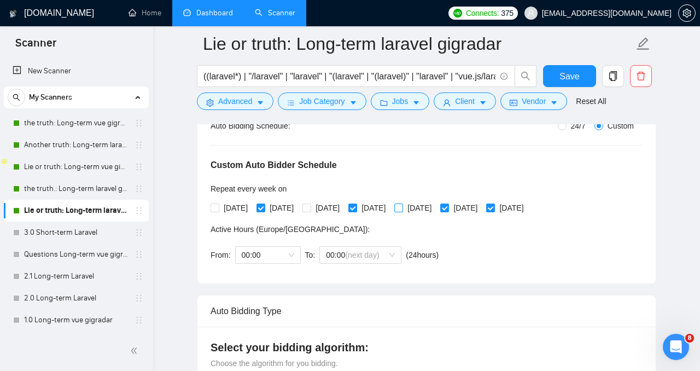
click at [402, 211] on input "[DATE]" at bounding box center [398, 207] width 8 height 8
checkbox input "true"
click at [557, 70] on button "Save" at bounding box center [569, 76] width 53 height 22
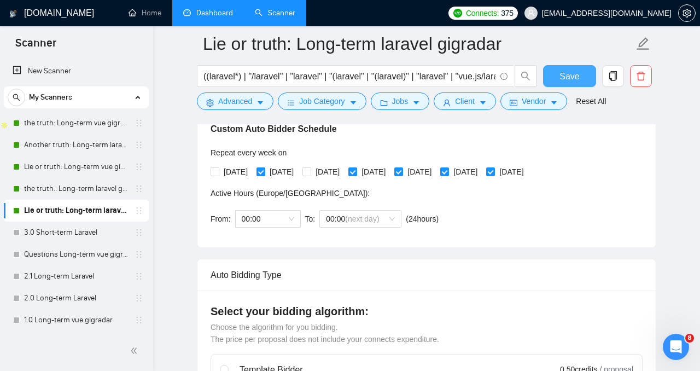
scroll to position [261, 0]
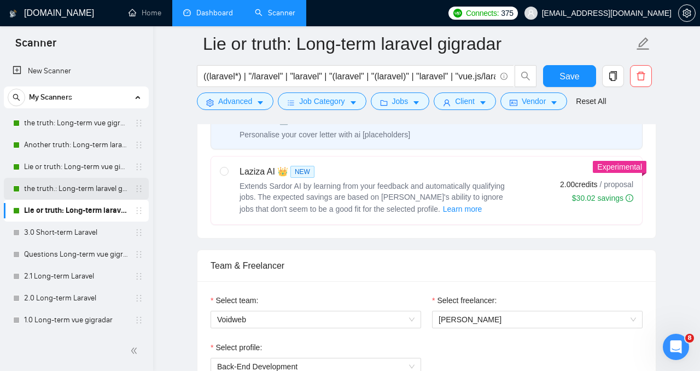
click at [75, 186] on link "the truth.: Long-term laravel gigradar" at bounding box center [76, 189] width 104 height 22
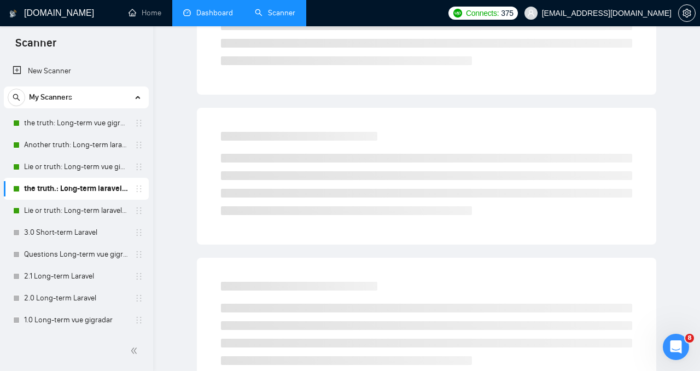
scroll to position [28, 0]
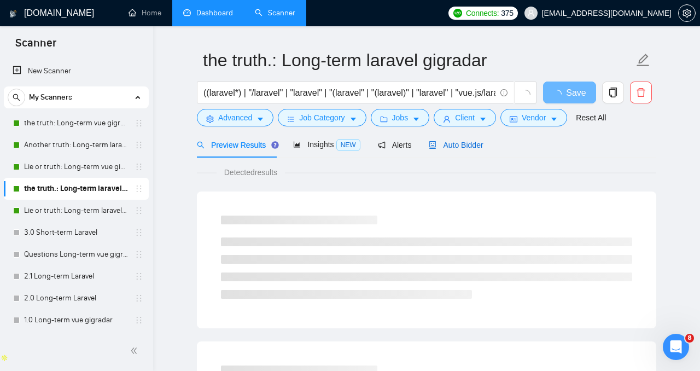
click at [459, 141] on span "Auto Bidder" at bounding box center [455, 144] width 54 height 9
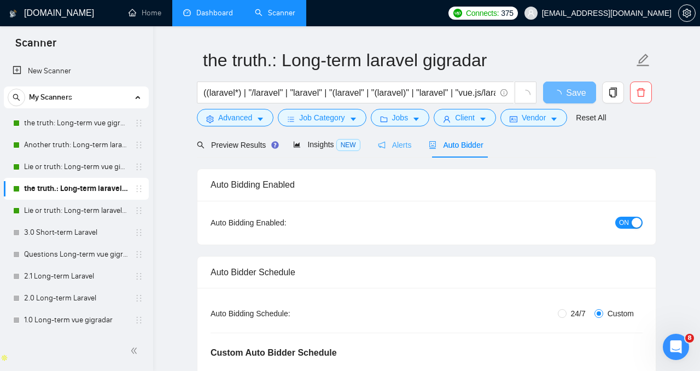
click at [396, 152] on div "Alerts" at bounding box center [395, 145] width 34 height 26
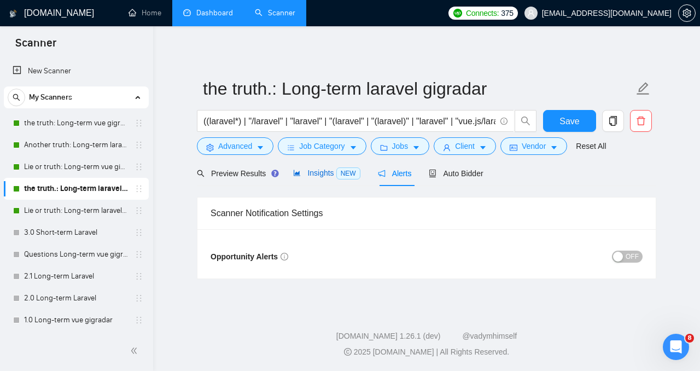
click at [334, 172] on span "Insights NEW" at bounding box center [326, 172] width 67 height 9
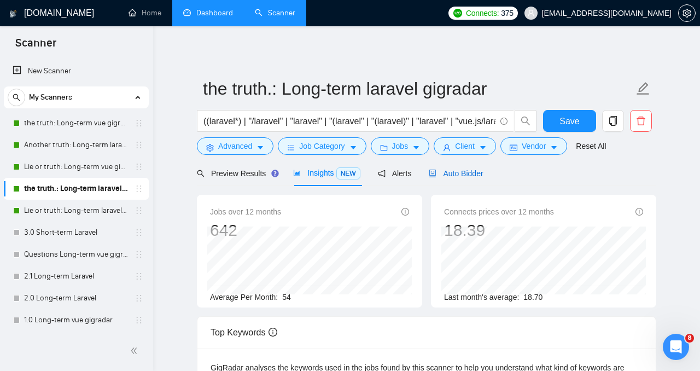
click at [459, 173] on span "Auto Bidder" at bounding box center [455, 173] width 54 height 9
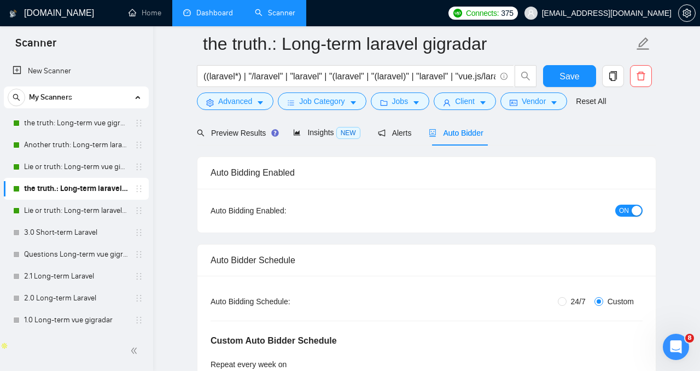
scroll to position [49, 0]
click at [241, 126] on div "Preview Results" at bounding box center [236, 133] width 79 height 26
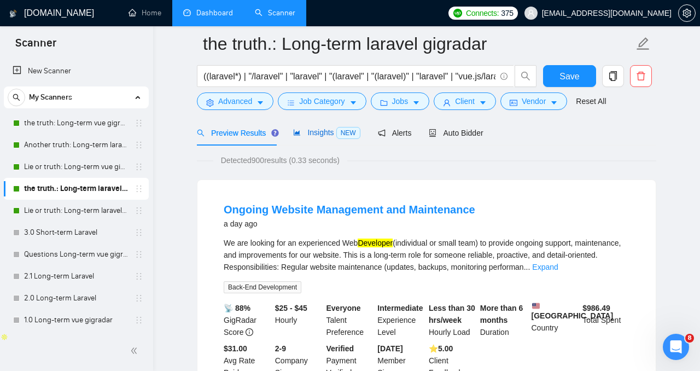
click at [314, 134] on span "Insights NEW" at bounding box center [326, 132] width 67 height 9
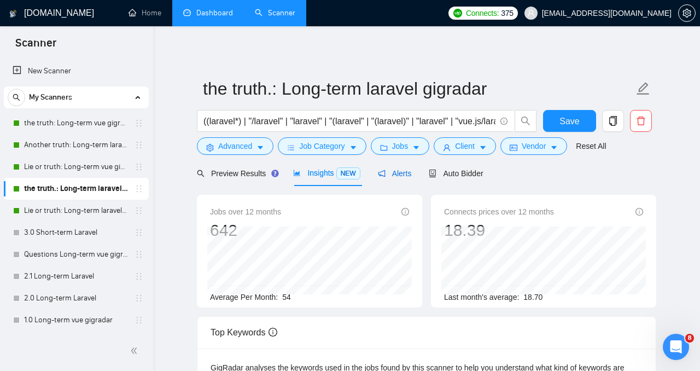
click at [395, 176] on span "Alerts" at bounding box center [395, 173] width 34 height 9
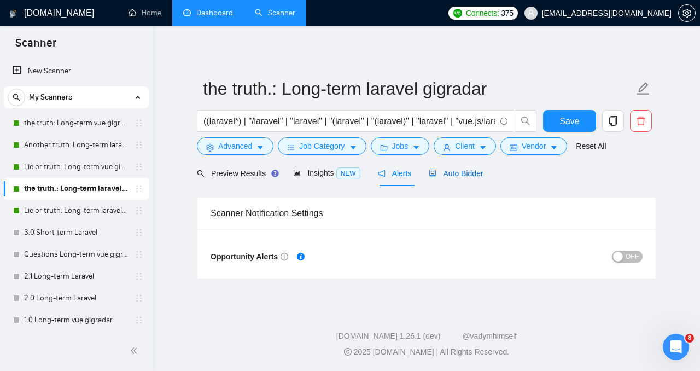
click at [477, 173] on span "Auto Bidder" at bounding box center [455, 173] width 54 height 9
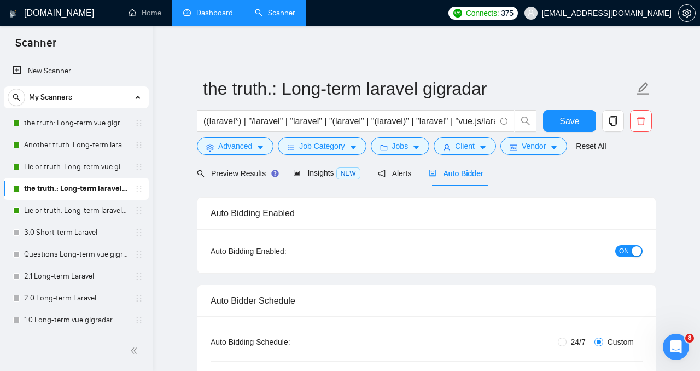
checkbox input "true"
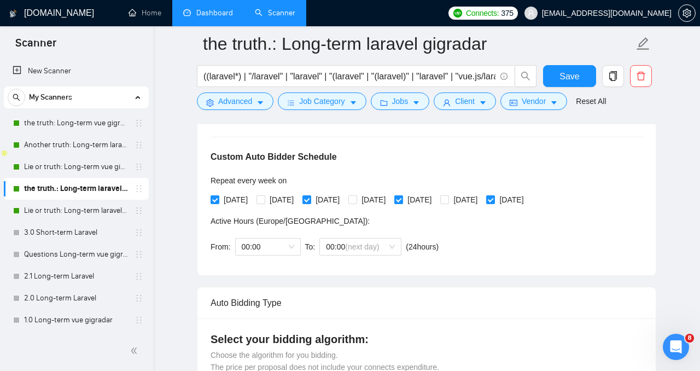
scroll to position [233, 0]
click at [89, 142] on link "Another truth: Long-term laravel gigradar" at bounding box center [76, 145] width 104 height 22
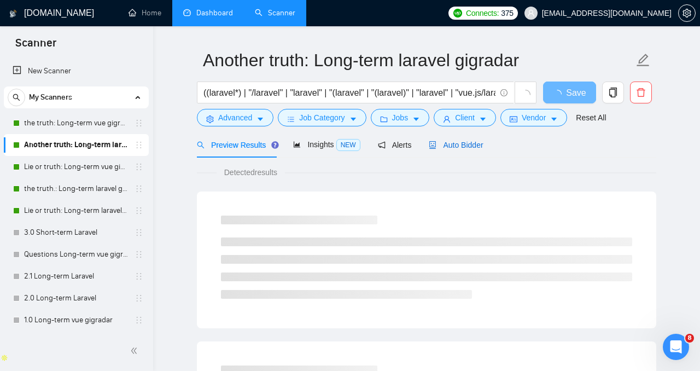
click at [444, 150] on div "Auto Bidder" at bounding box center [455, 145] width 54 height 12
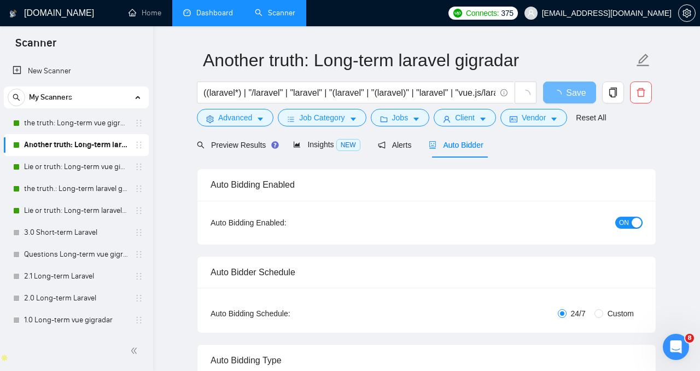
radio input "false"
radio input "true"
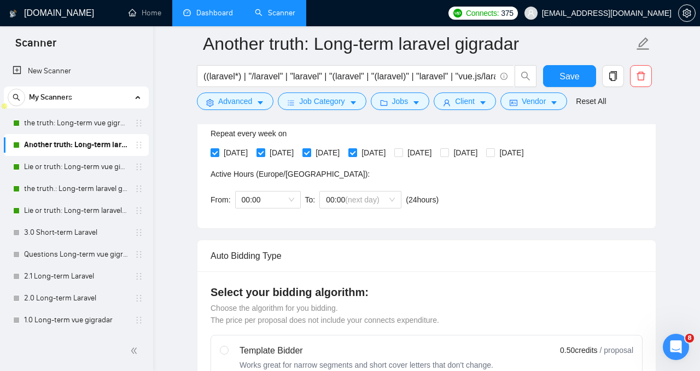
scroll to position [283, 0]
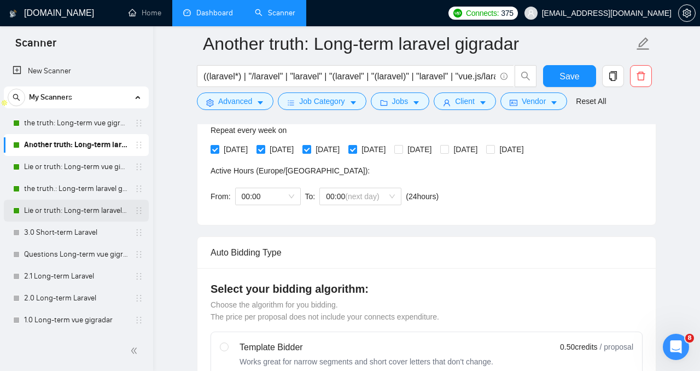
click at [67, 208] on link "Lie or truth: Long-term laravel gigradar" at bounding box center [76, 210] width 104 height 22
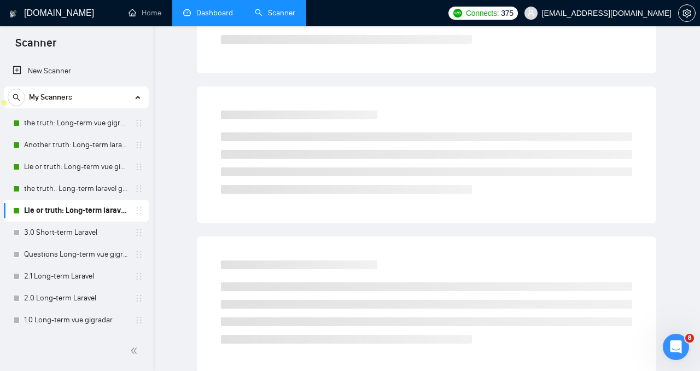
scroll to position [28, 0]
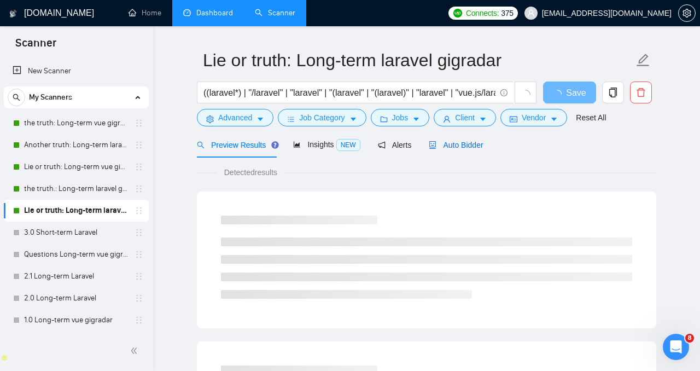
click at [459, 143] on span "Auto Bidder" at bounding box center [455, 144] width 54 height 9
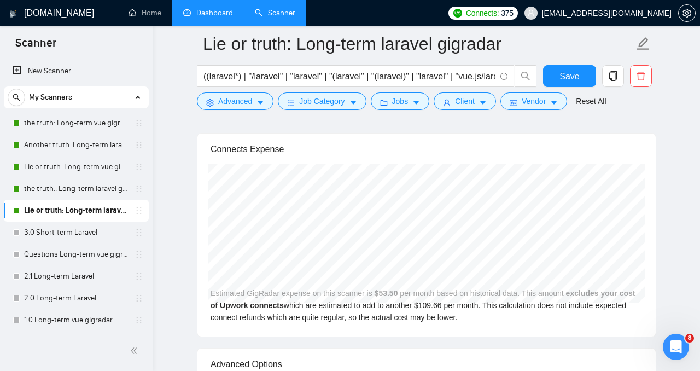
scroll to position [2777, 0]
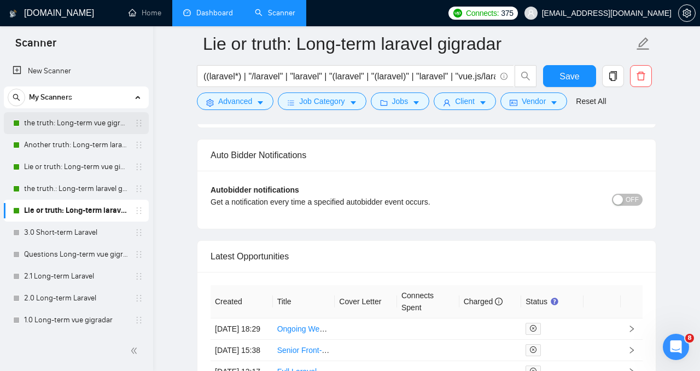
click at [75, 126] on link "the truth: Long-term vue gigradar" at bounding box center [76, 123] width 104 height 22
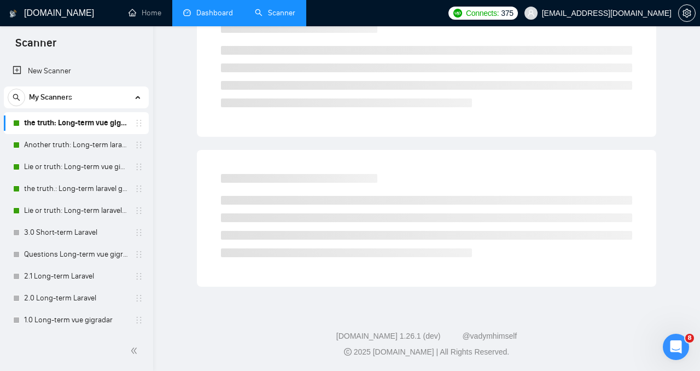
scroll to position [28, 0]
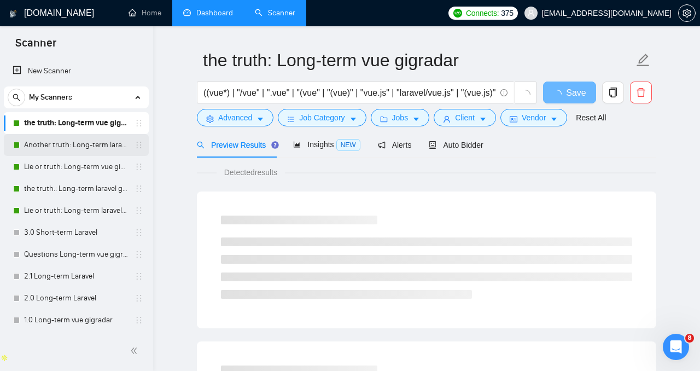
click at [64, 140] on link "Another truth: Long-term laravel gigradar" at bounding box center [76, 145] width 104 height 22
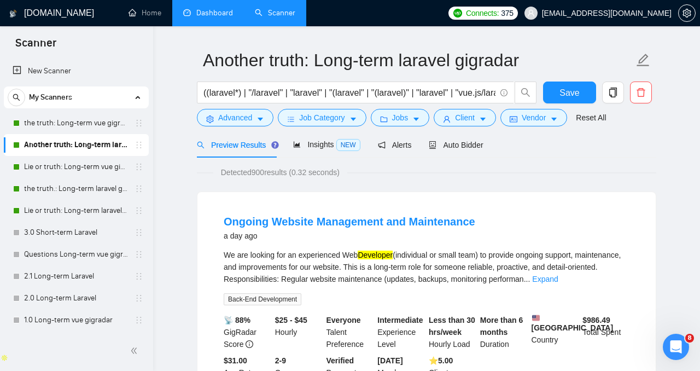
click at [224, 17] on link "Dashboard" at bounding box center [208, 12] width 50 height 9
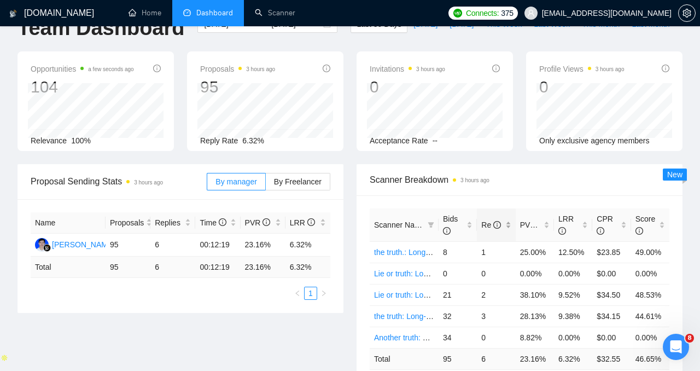
click at [493, 226] on icon "info-circle" at bounding box center [497, 225] width 8 height 8
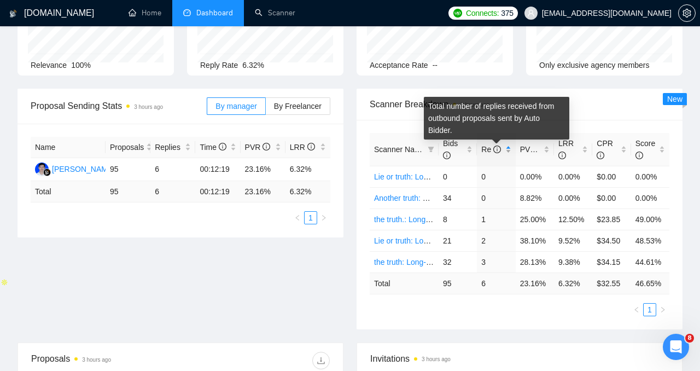
scroll to position [125, 0]
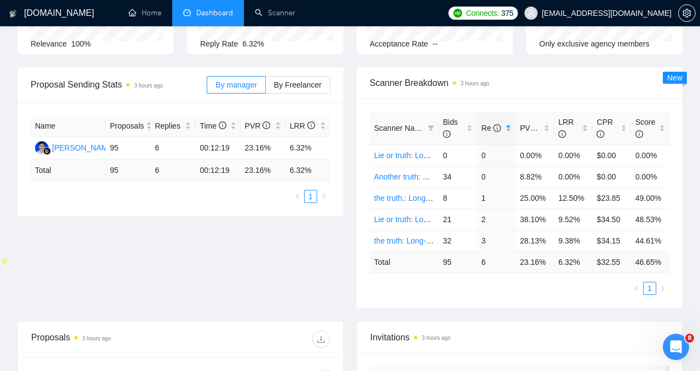
click at [501, 127] on span "Re" at bounding box center [491, 128] width 21 height 12
click at [417, 178] on link "Lie or truth: Long-term vue gigradar" at bounding box center [434, 176] width 120 height 9
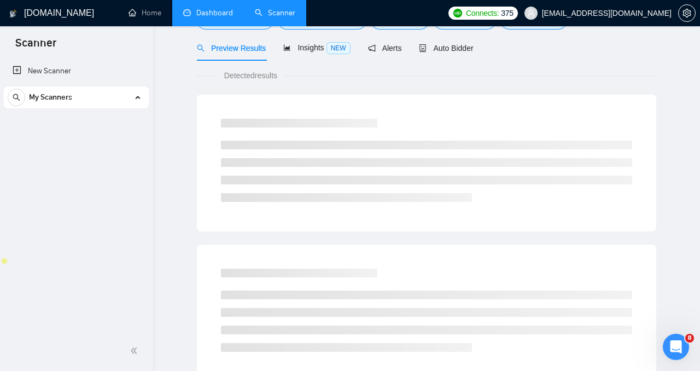
scroll to position [20, 0]
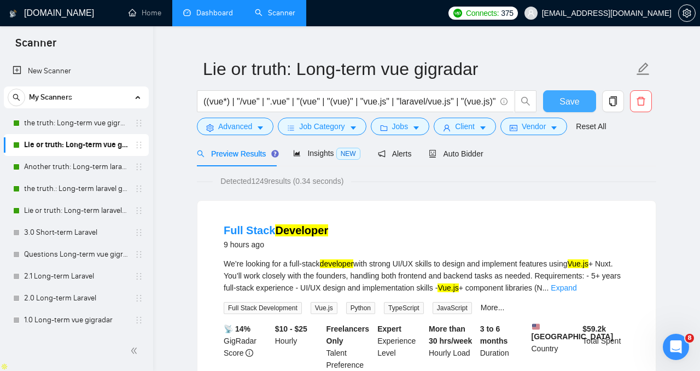
click at [565, 96] on span "Save" at bounding box center [569, 102] width 20 height 14
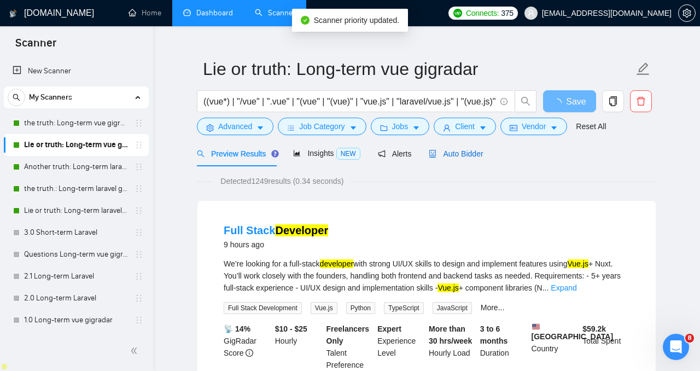
click at [466, 158] on div "Auto Bidder" at bounding box center [455, 154] width 54 height 12
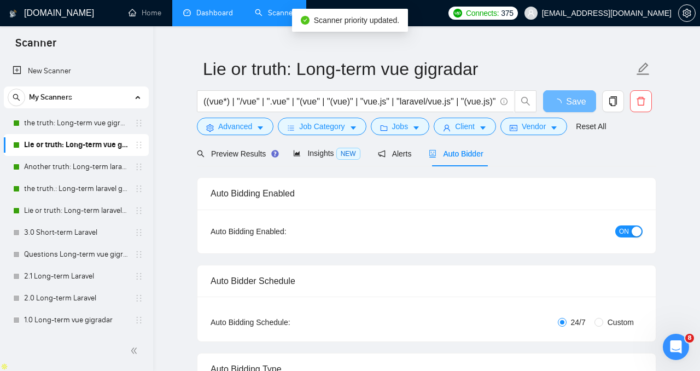
radio input "false"
radio input "true"
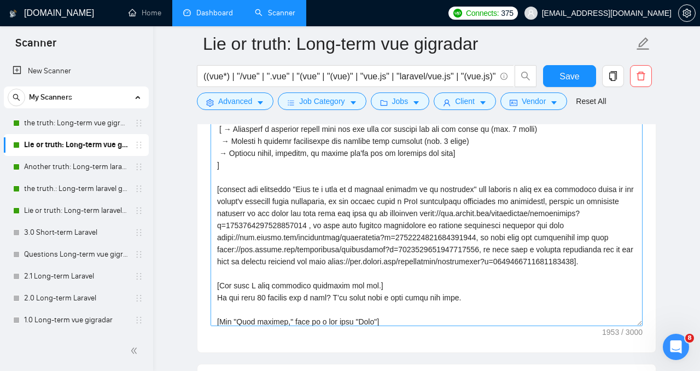
scroll to position [120, 0]
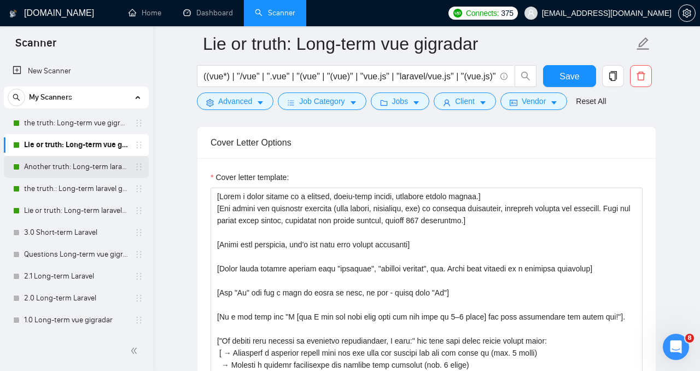
click at [84, 164] on link "Another truth: Long-term laravel gigradar" at bounding box center [76, 167] width 104 height 22
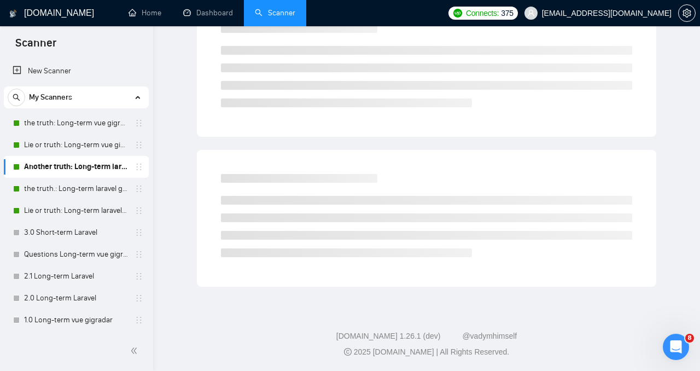
scroll to position [28, 0]
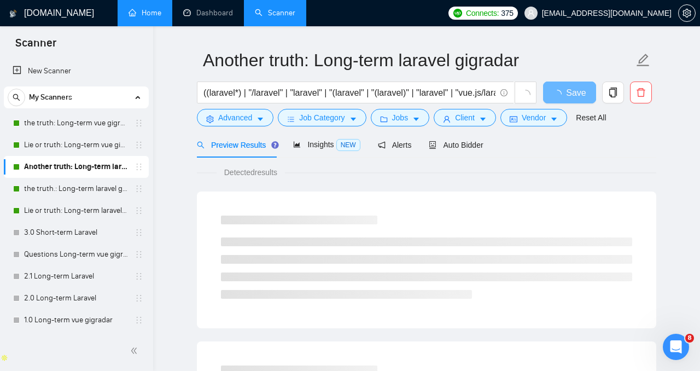
click at [139, 17] on link "Home" at bounding box center [144, 12] width 33 height 9
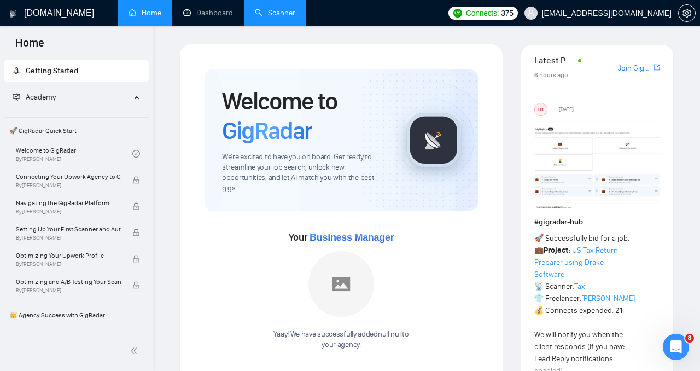
click at [273, 12] on link "Scanner" at bounding box center [275, 12] width 40 height 9
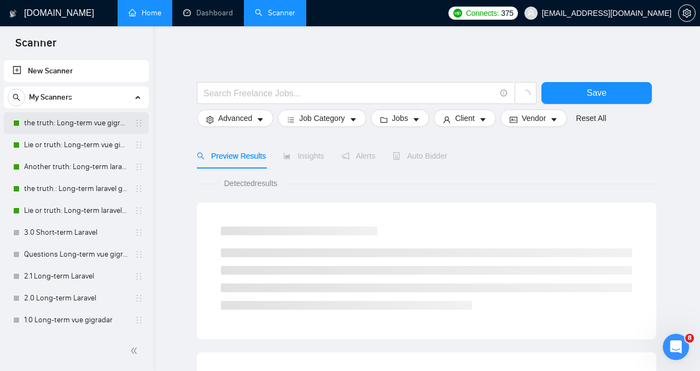
click at [92, 120] on link "the truth: Long-term vue gigradar" at bounding box center [76, 123] width 104 height 22
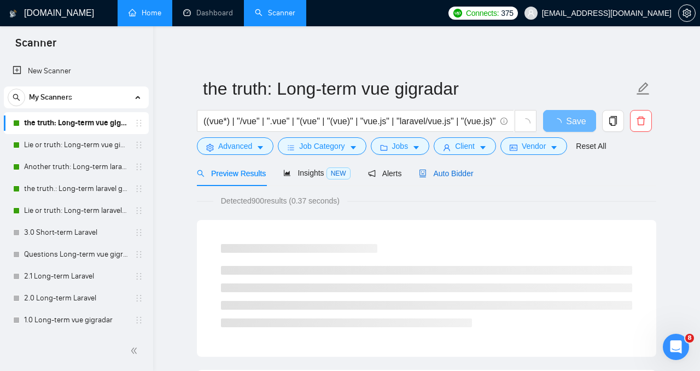
click at [444, 173] on span "Auto Bidder" at bounding box center [446, 173] width 54 height 9
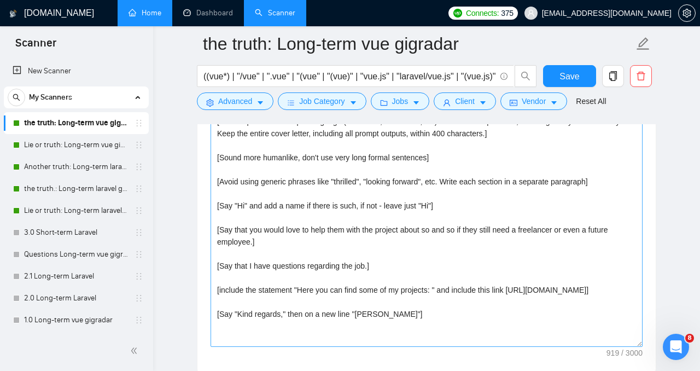
scroll to position [1358, 0]
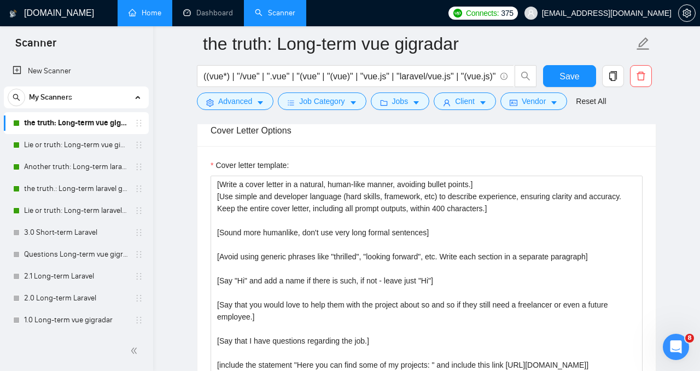
drag, startPoint x: 96, startPoint y: 142, endPoint x: 321, endPoint y: 111, distance: 227.3
click at [95, 142] on link "Lie or truth: Long-term vue gigradar" at bounding box center [76, 145] width 104 height 22
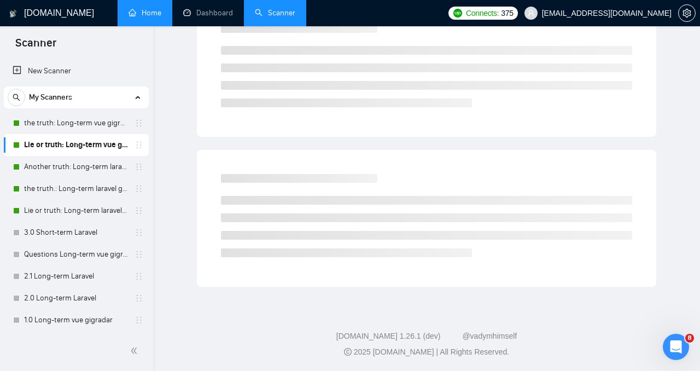
scroll to position [28, 0]
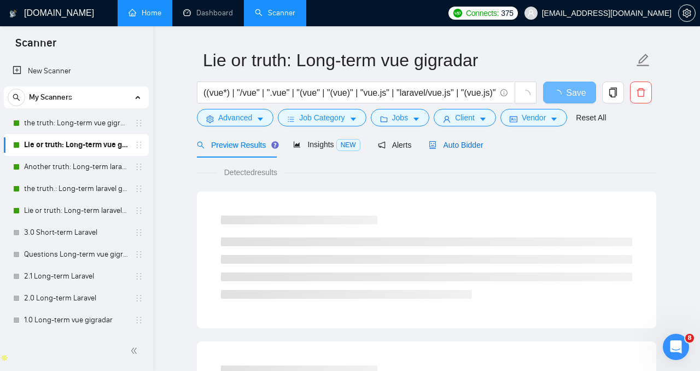
click at [463, 144] on span "Auto Bidder" at bounding box center [455, 144] width 54 height 9
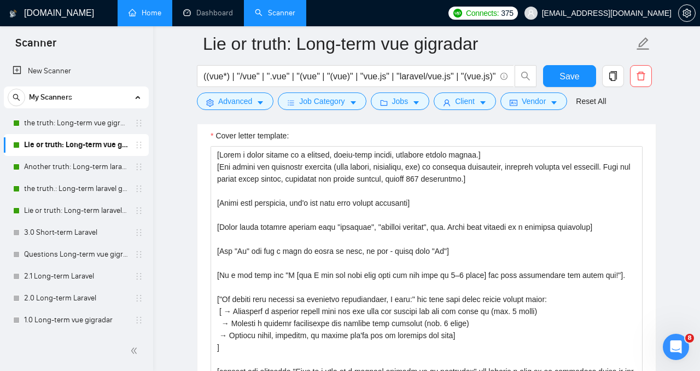
scroll to position [1334, 0]
click at [57, 207] on link "Lie or truth: Long-term laravel gigradar" at bounding box center [76, 210] width 104 height 22
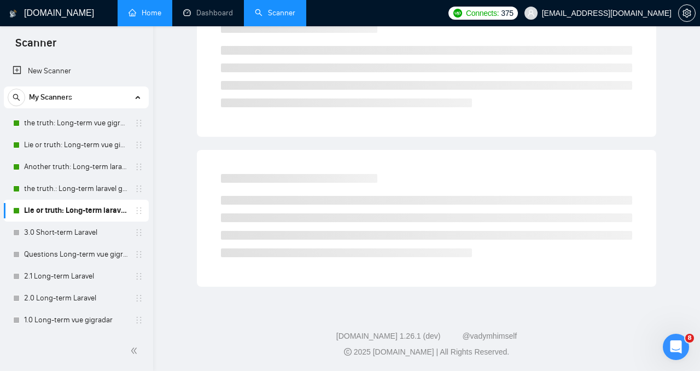
scroll to position [28, 0]
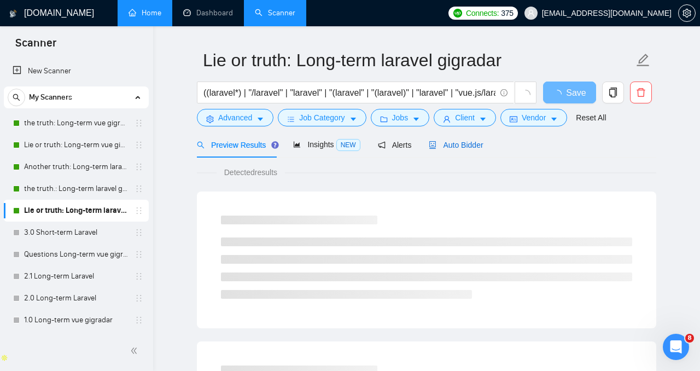
click at [451, 140] on span "Auto Bidder" at bounding box center [455, 144] width 54 height 9
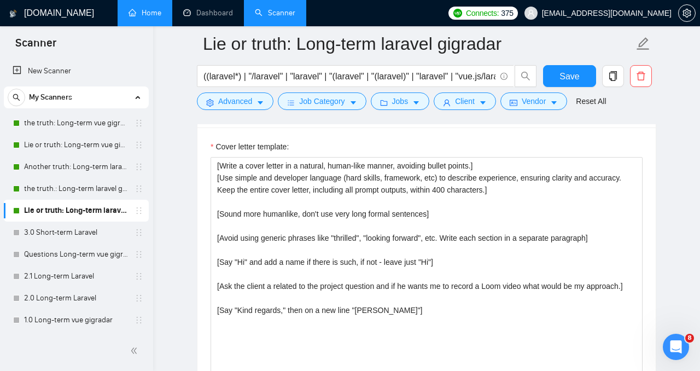
scroll to position [1336, 0]
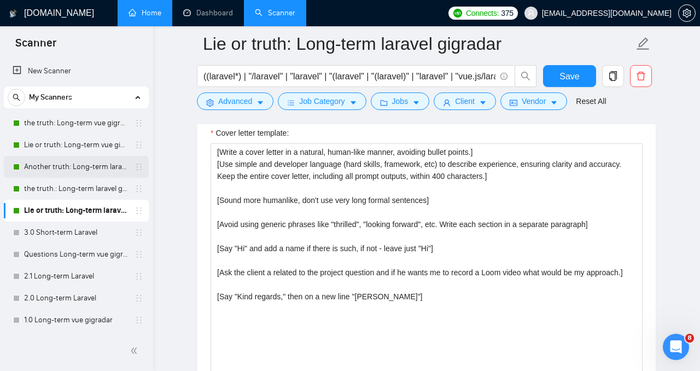
click at [78, 167] on link "Another truth: Long-term laravel gigradar" at bounding box center [76, 167] width 104 height 22
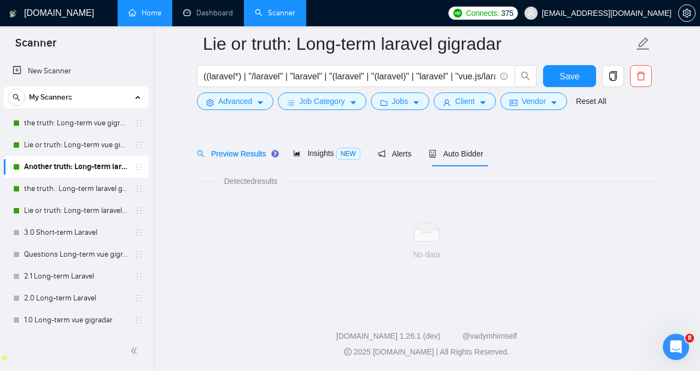
scroll to position [28, 0]
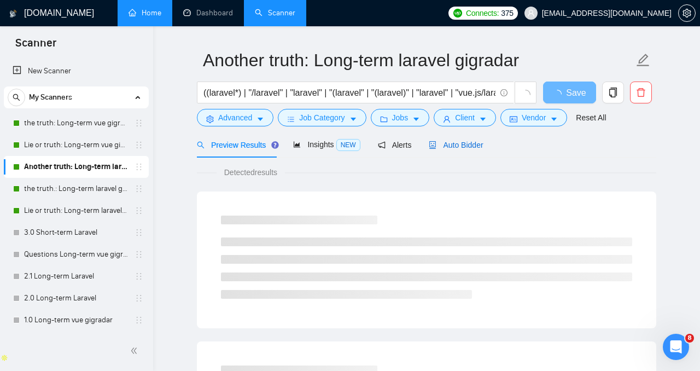
click at [459, 149] on span "Auto Bidder" at bounding box center [455, 144] width 54 height 9
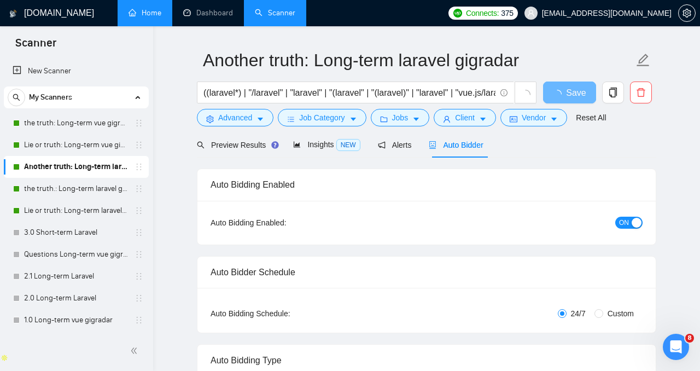
radio input "false"
radio input "true"
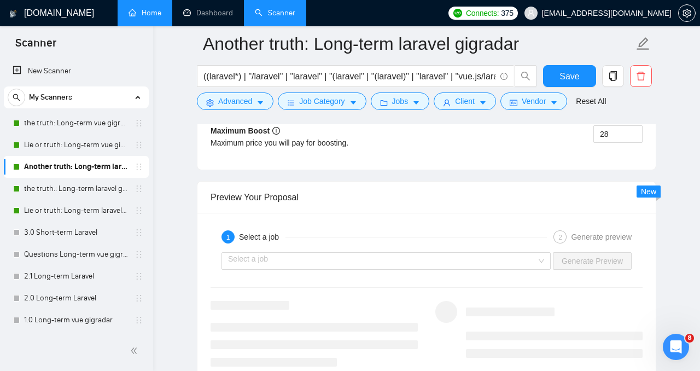
scroll to position [2212, 0]
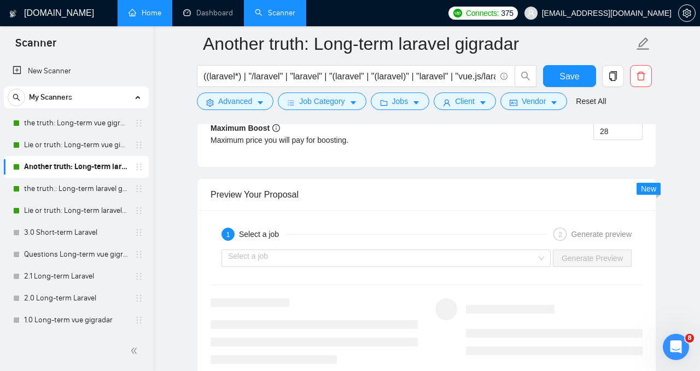
click at [442, 275] on div "1 Select a job 2 Generate preview Select a job Generate Preview" at bounding box center [426, 293] width 458 height 167
click at [442, 263] on input "search" at bounding box center [382, 258] width 308 height 16
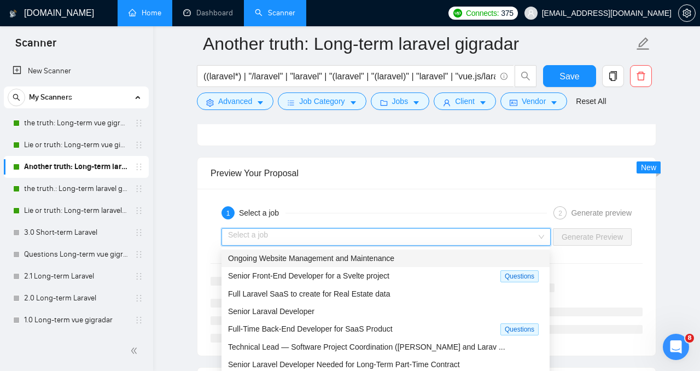
scroll to position [2245, 0]
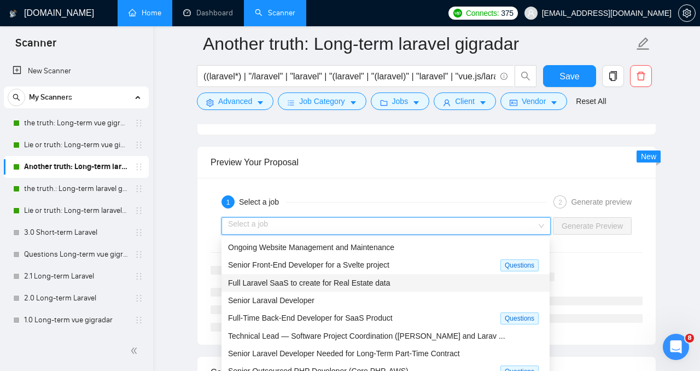
click at [440, 285] on div "Full Laravel SaaS to create for Real Estate data" at bounding box center [385, 283] width 315 height 12
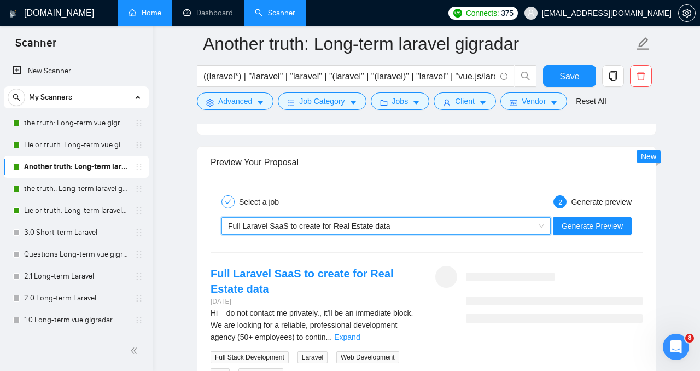
click at [582, 236] on div "~021967154231174507509 Full Laravel SaaS to create for Real Estate data Generat…" at bounding box center [426, 226] width 434 height 26
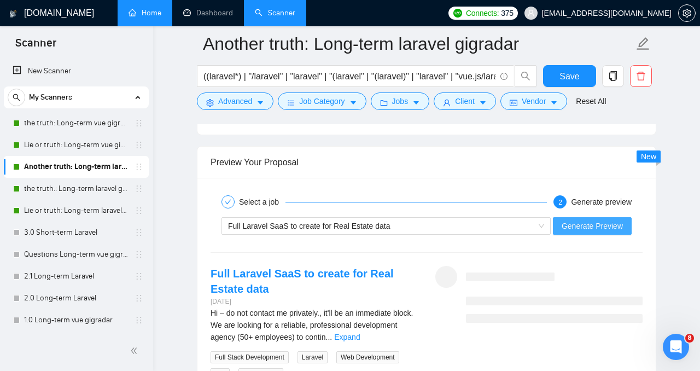
click at [582, 228] on span "Generate Preview" at bounding box center [591, 226] width 61 height 12
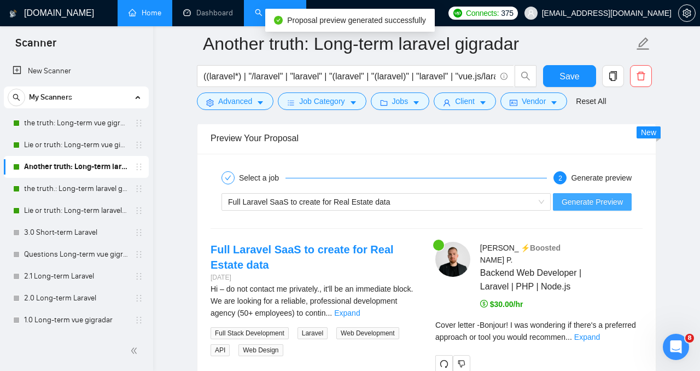
scroll to position [2271, 0]
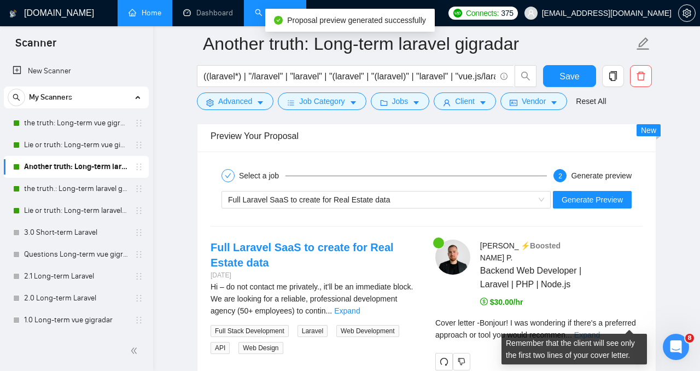
click at [600, 330] on link "Expand" at bounding box center [587, 334] width 26 height 9
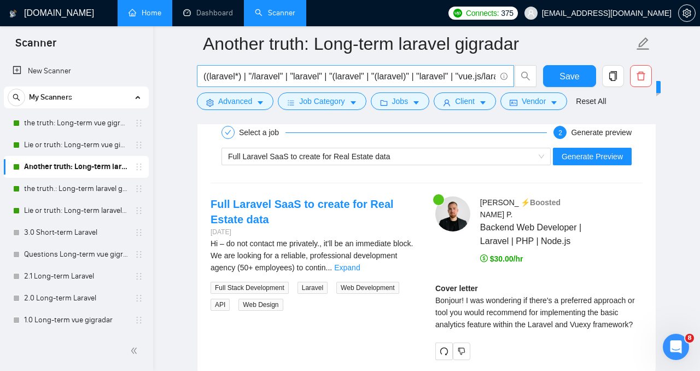
scroll to position [2300, 0]
